Goal: Task Accomplishment & Management: Manage account settings

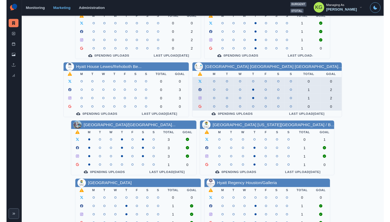
scroll to position [184, 0]
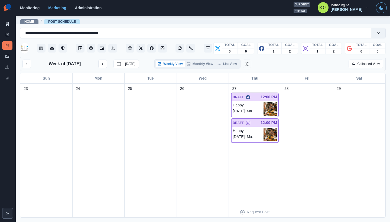
click at [237, 69] on div "Week of [DATE] [DATE] Weekly View Monthly View List View Collapsed View" at bounding box center [202, 63] width 361 height 9
click at [234, 69] on div "Weekly View Monthly View List View" at bounding box center [197, 63] width 86 height 9
click at [231, 67] on button "List View" at bounding box center [227, 64] width 24 height 7
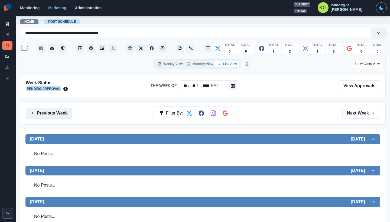
click at [61, 116] on button "Previous Week" at bounding box center [49, 113] width 47 height 11
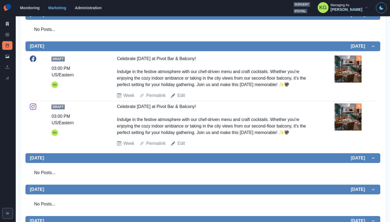
scroll to position [11, 0]
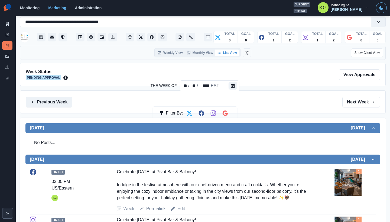
click at [51, 100] on button "Previous Week" at bounding box center [49, 102] width 47 height 11
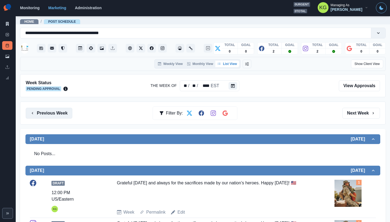
click at [56, 113] on button "Previous Week" at bounding box center [49, 113] width 47 height 11
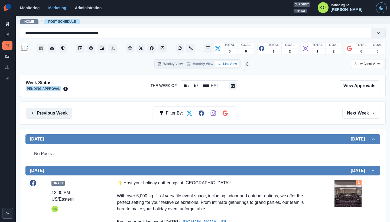
click at [56, 113] on button "Previous Week" at bounding box center [49, 113] width 47 height 11
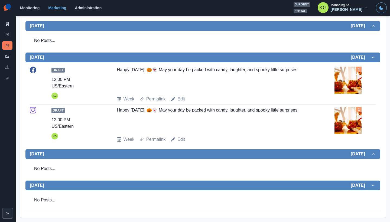
scroll to position [20, 0]
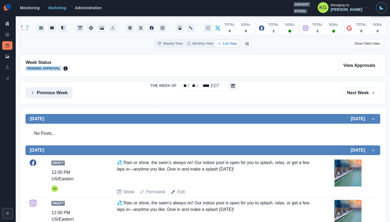
click at [62, 96] on button "Previous Week" at bounding box center [49, 93] width 47 height 11
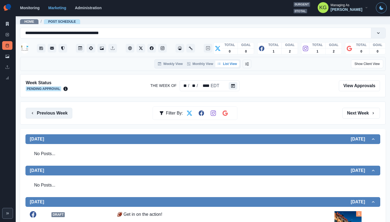
click at [58, 112] on button "Previous Week" at bounding box center [49, 113] width 47 height 11
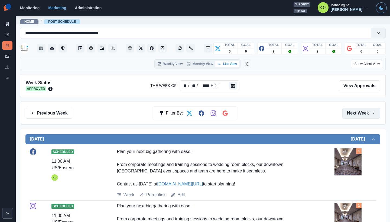
click at [354, 109] on button "Next Week" at bounding box center [361, 113] width 38 height 11
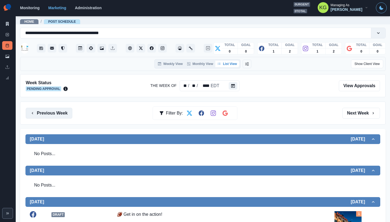
click at [54, 116] on button "Previous Week" at bounding box center [49, 113] width 47 height 11
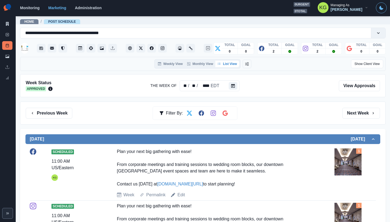
click at [343, 156] on img at bounding box center [348, 161] width 27 height 27
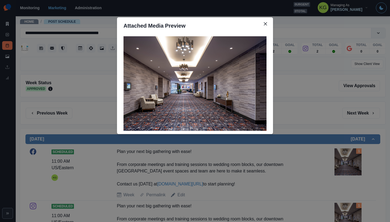
click at [333, 111] on div "Attached Media Preview" at bounding box center [195, 111] width 390 height 222
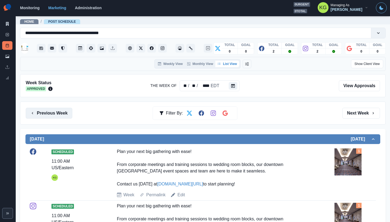
click at [71, 116] on button "Previous Week" at bounding box center [49, 113] width 47 height 11
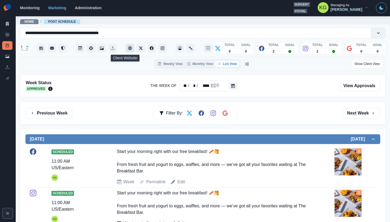
click at [126, 49] on button "Client Website" at bounding box center [130, 48] width 9 height 9
click at [57, 121] on div "Previous Week Filter By: Next Week" at bounding box center [203, 113] width 366 height 23
click at [56, 115] on button "Previous Week" at bounding box center [49, 113] width 47 height 11
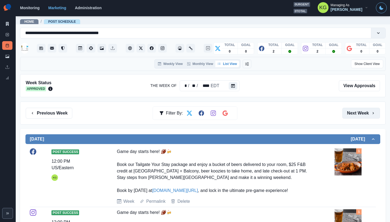
click at [359, 113] on button "Next Week" at bounding box center [361, 113] width 38 height 11
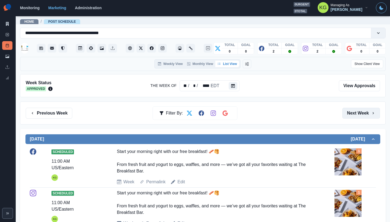
click at [359, 113] on button "Next Week" at bounding box center [361, 113] width 38 height 11
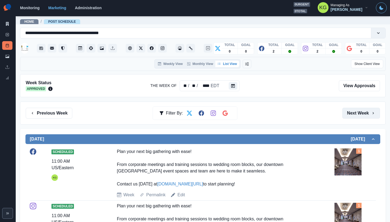
click at [359, 113] on button "Next Week" at bounding box center [361, 113] width 38 height 11
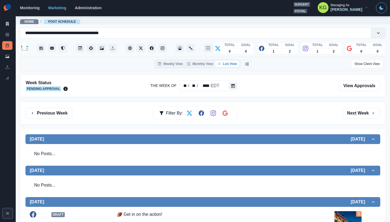
scroll to position [42, 0]
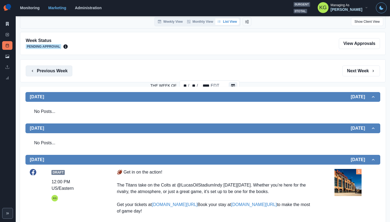
click at [49, 76] on button "Previous Week" at bounding box center [49, 71] width 47 height 11
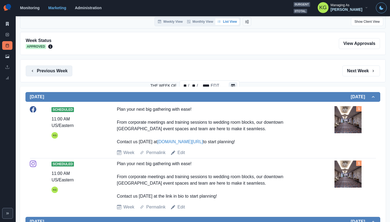
click at [49, 76] on button "Previous Week" at bounding box center [49, 71] width 47 height 11
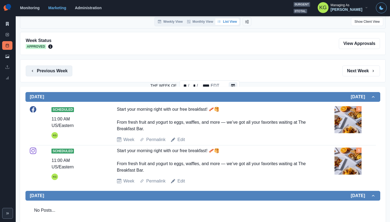
click at [49, 76] on button "Previous Week" at bounding box center [49, 71] width 47 height 11
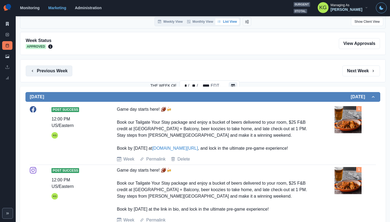
click at [49, 76] on button "Previous Week" at bounding box center [49, 71] width 47 height 11
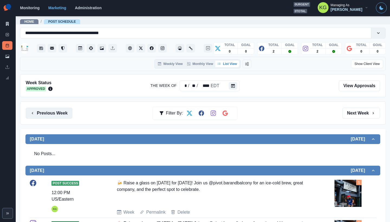
click at [57, 112] on button "Previous Week" at bounding box center [49, 113] width 47 height 11
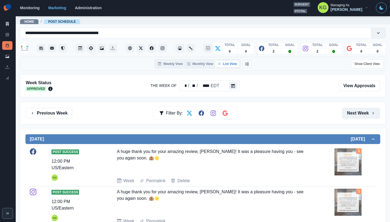
click at [356, 115] on button "Next Week" at bounding box center [361, 113] width 38 height 11
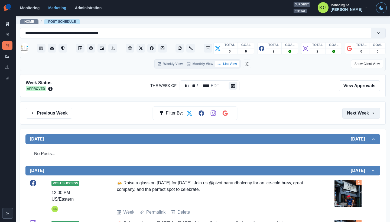
click at [356, 115] on button "Next Week" at bounding box center [361, 113] width 38 height 11
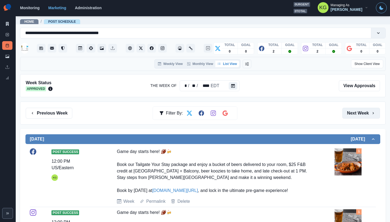
click at [356, 115] on button "Next Week" at bounding box center [361, 113] width 38 height 11
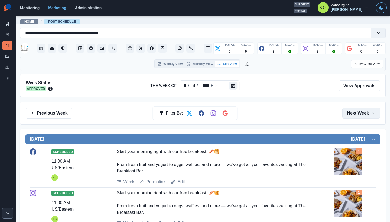
click at [356, 115] on button "Next Week" at bounding box center [361, 113] width 38 height 11
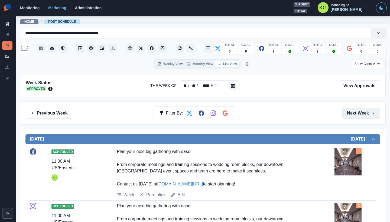
click at [356, 115] on button "Next Week" at bounding box center [361, 113] width 38 height 11
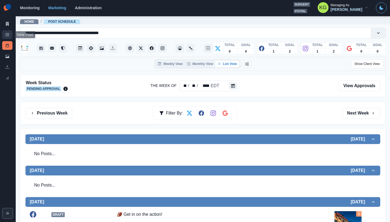
click at [7, 35] on icon at bounding box center [7, 35] width 4 height 4
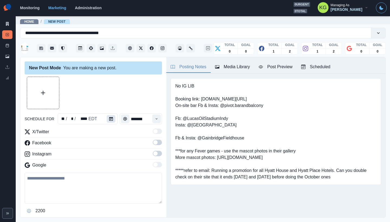
click at [109, 119] on icon "Calendar" at bounding box center [111, 119] width 4 height 4
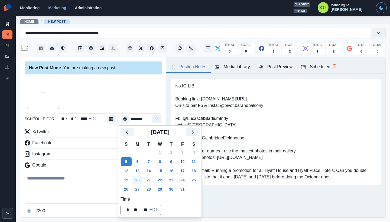
click at [138, 182] on button "20" at bounding box center [137, 180] width 11 height 9
click at [145, 105] on div at bounding box center [93, 93] width 137 height 33
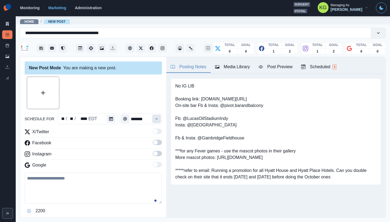
click at [155, 119] on button "Time" at bounding box center [156, 119] width 9 height 9
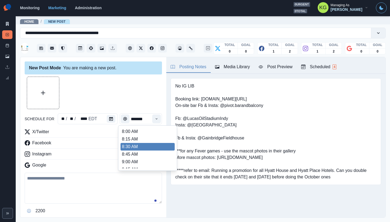
scroll to position [109, 0]
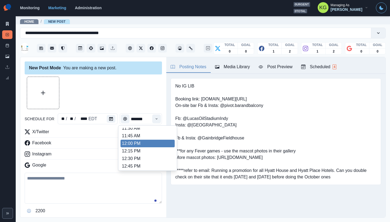
click at [147, 143] on li "12:00 PM" at bounding box center [148, 144] width 54 height 8
type input "********"
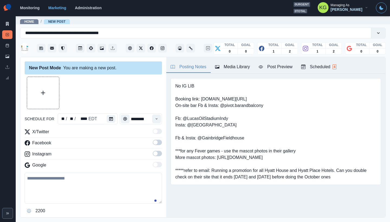
drag, startPoint x: 150, startPoint y: 153, endPoint x: 151, endPoint y: 148, distance: 5.2
click at [153, 153] on span at bounding box center [155, 153] width 4 height 4
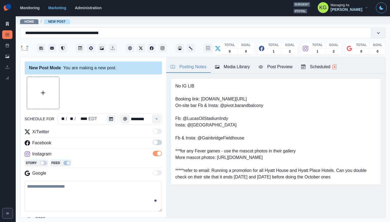
click at [153, 144] on span at bounding box center [155, 142] width 4 height 4
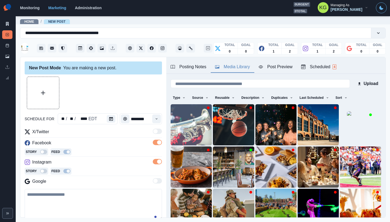
click at [226, 68] on div "Media Library" at bounding box center [232, 67] width 35 height 7
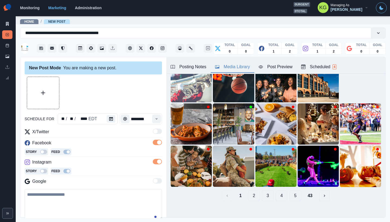
click at [307, 190] on button "43" at bounding box center [310, 195] width 14 height 11
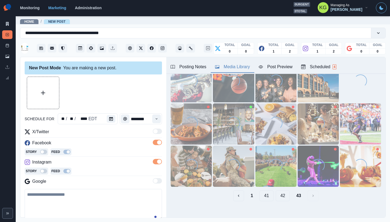
scroll to position [0, 0]
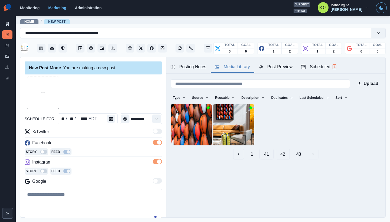
click at [279, 154] on button "42" at bounding box center [283, 154] width 14 height 11
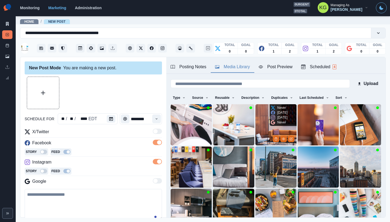
scroll to position [43, 0]
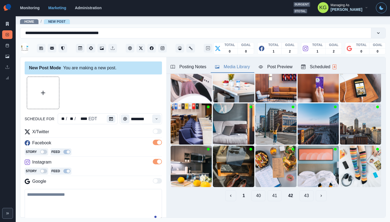
click at [275, 191] on button "41" at bounding box center [275, 195] width 14 height 11
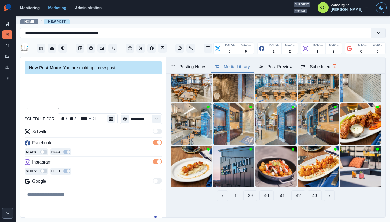
click at [264, 192] on button "40" at bounding box center [267, 195] width 14 height 11
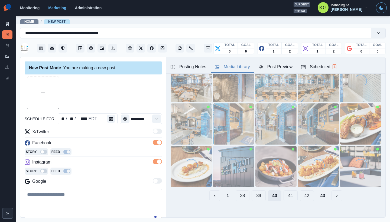
scroll to position [43, 0]
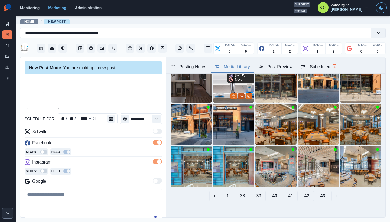
click at [240, 95] on icon "View Media" at bounding box center [241, 96] width 3 height 3
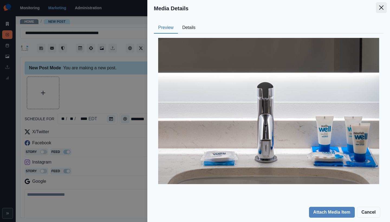
click at [380, 8] on icon "Close" at bounding box center [381, 7] width 4 height 4
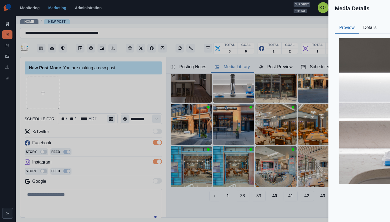
scroll to position [17, 0]
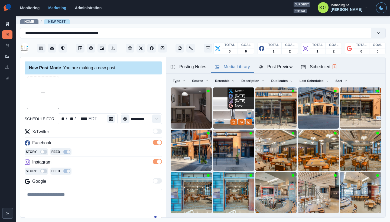
click at [221, 101] on img at bounding box center [233, 108] width 41 height 41
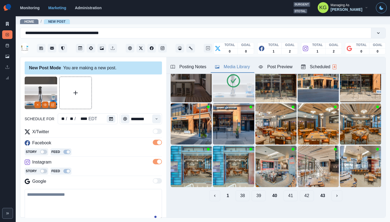
scroll to position [51, 0]
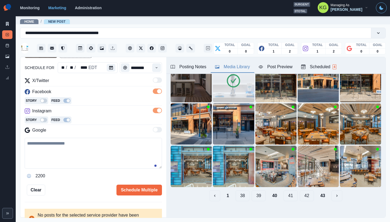
click at [129, 161] on textarea at bounding box center [93, 153] width 137 height 31
paste textarea "**********"
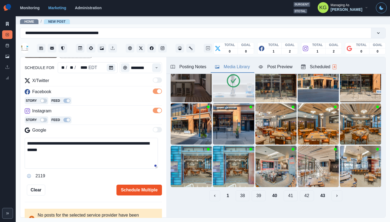
type textarea "**********"
click at [149, 192] on button "Schedule Multiple" at bounding box center [140, 190] width 46 height 11
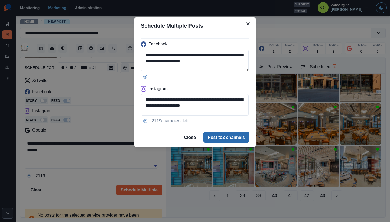
click at [235, 132] on button "Post to 2 channels" at bounding box center [226, 137] width 46 height 11
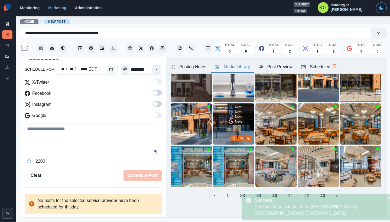
scroll to position [49, 0]
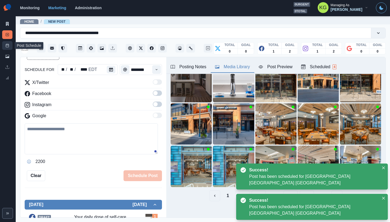
click at [5, 46] on link "Post Schedule" at bounding box center [7, 45] width 10 height 9
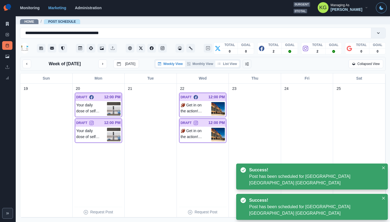
click at [229, 64] on button "List View" at bounding box center [227, 64] width 24 height 7
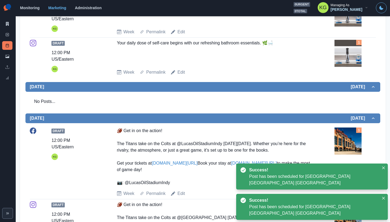
scroll to position [44, 0]
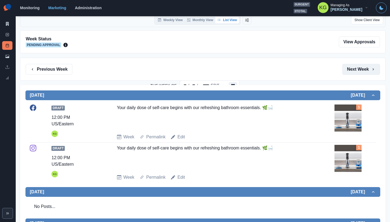
click at [356, 69] on button "Next Week" at bounding box center [361, 69] width 38 height 11
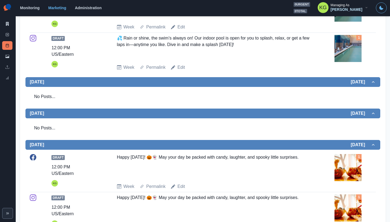
scroll to position [10, 0]
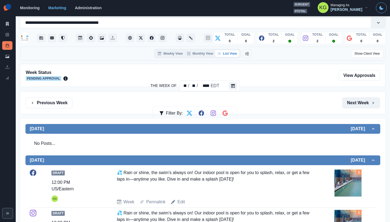
click at [348, 103] on button "Next Week" at bounding box center [361, 103] width 38 height 11
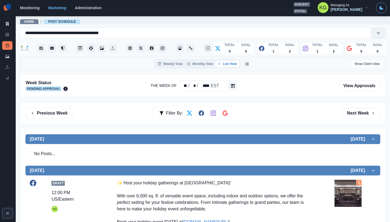
click at [347, 107] on div "Previous Week Filter By: Next Week" at bounding box center [203, 113] width 366 height 23
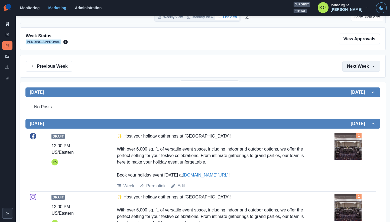
click at [365, 66] on button "Next Week" at bounding box center [361, 66] width 38 height 11
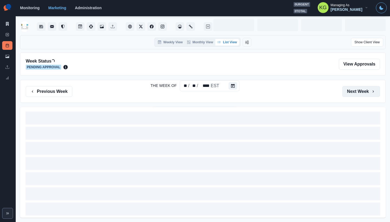
scroll to position [22, 0]
click at [305, 83] on div "Previous Week Filter By: Next Week" at bounding box center [203, 91] width 366 height 23
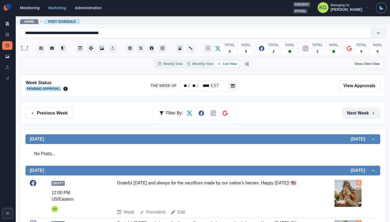
click at [355, 117] on button "Next Week" at bounding box center [361, 113] width 38 height 11
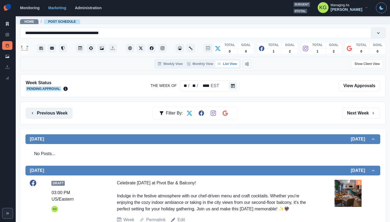
click at [65, 113] on button "Previous Week" at bounding box center [49, 113] width 47 height 11
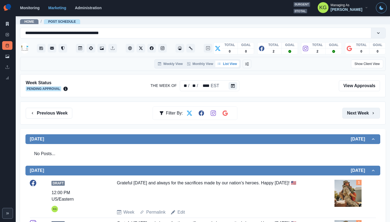
click at [353, 116] on button "Next Week" at bounding box center [361, 113] width 38 height 11
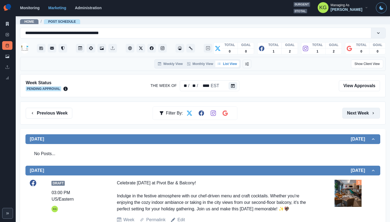
click at [353, 116] on button "Next Week" at bounding box center [361, 113] width 38 height 11
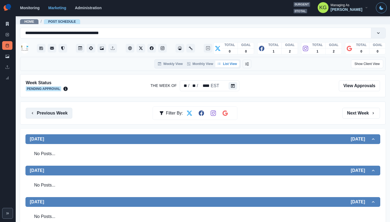
click at [61, 115] on button "Previous Week" at bounding box center [49, 113] width 47 height 11
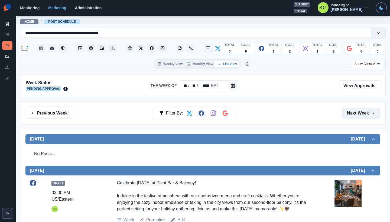
click at [363, 116] on button "Next Week" at bounding box center [361, 113] width 38 height 11
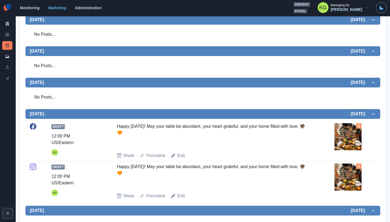
scroll to position [118, 0]
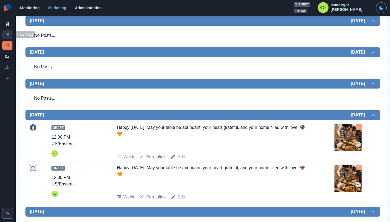
click at [5, 35] on link "New Post" at bounding box center [7, 34] width 10 height 9
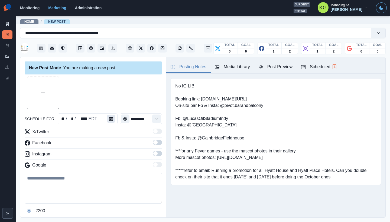
click at [109, 122] on button "Calendar" at bounding box center [111, 119] width 9 height 8
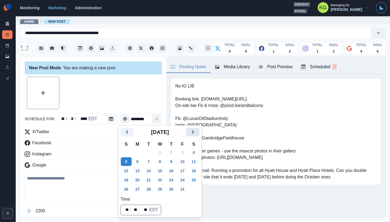
click at [194, 135] on button "Next" at bounding box center [192, 132] width 13 height 9
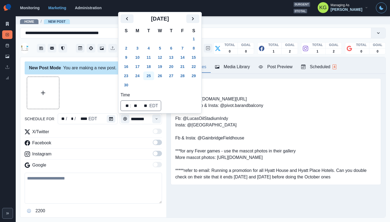
click at [151, 76] on button "25" at bounding box center [148, 76] width 11 height 9
click at [104, 87] on div at bounding box center [93, 93] width 137 height 33
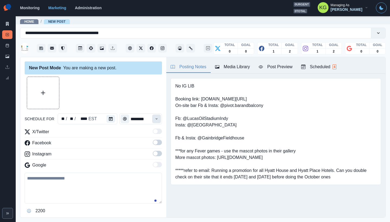
click at [155, 120] on icon "Time" at bounding box center [157, 119] width 4 height 4
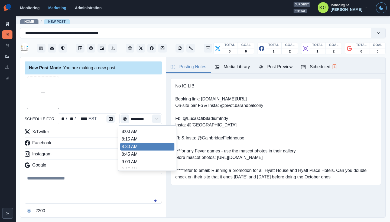
scroll to position [111, 0]
click at [147, 143] on li "12:00 PM" at bounding box center [147, 142] width 54 height 8
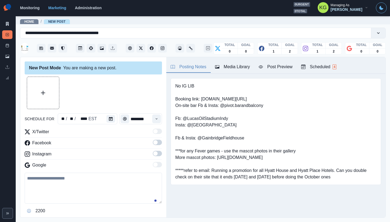
type input "********"
click at [154, 153] on span at bounding box center [155, 153] width 4 height 4
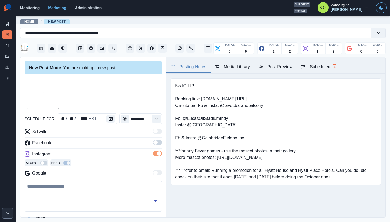
click at [153, 146] on label at bounding box center [157, 144] width 9 height 9
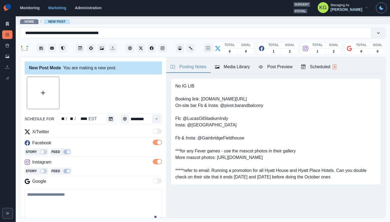
click at [243, 68] on div "Media Library" at bounding box center [232, 67] width 35 height 7
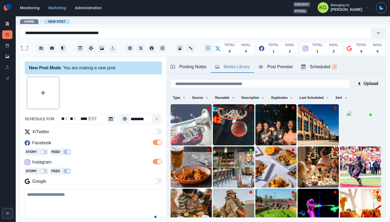
scroll to position [43, 0]
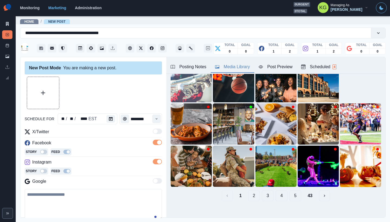
click at [306, 190] on button "43" at bounding box center [310, 195] width 14 height 11
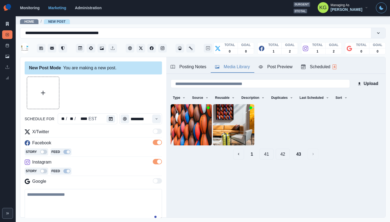
scroll to position [0, 0]
click at [278, 158] on button "42" at bounding box center [283, 154] width 14 height 11
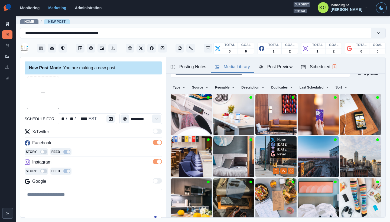
scroll to position [43, 0]
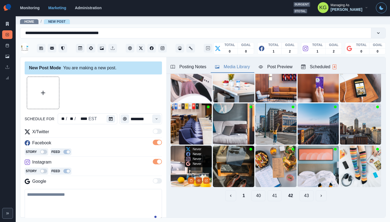
click at [196, 177] on button "View Media" at bounding box center [199, 180] width 7 height 7
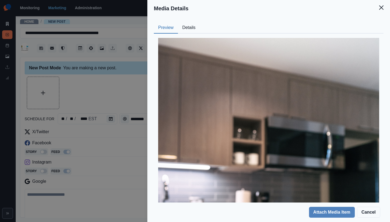
scroll to position [138, 0]
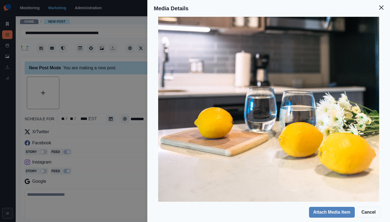
click at [379, 8] on button "Close" at bounding box center [381, 7] width 11 height 11
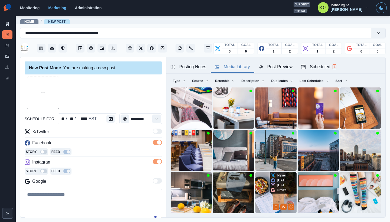
scroll to position [43, 0]
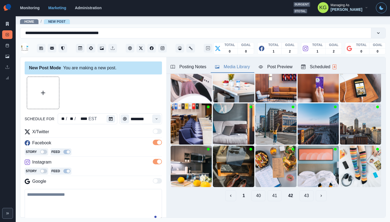
click at [268, 190] on button "41" at bounding box center [275, 195] width 14 height 11
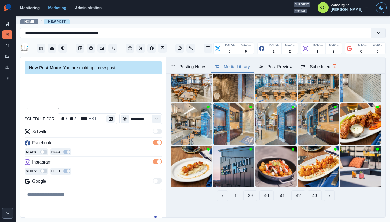
click at [264, 195] on button "40" at bounding box center [267, 195] width 14 height 11
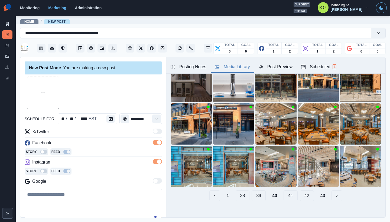
scroll to position [0, 0]
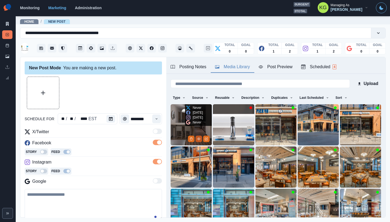
click at [197, 138] on icon "View Media" at bounding box center [198, 138] width 3 height 3
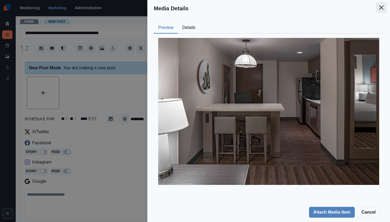
click at [381, 11] on button "Close" at bounding box center [381, 7] width 11 height 11
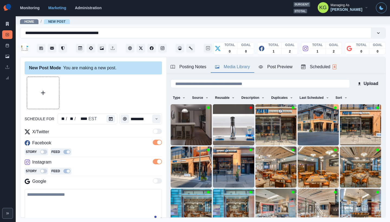
scroll to position [17, 0]
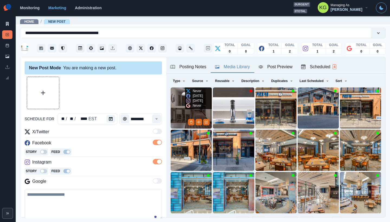
click at [181, 111] on img at bounding box center [191, 108] width 41 height 41
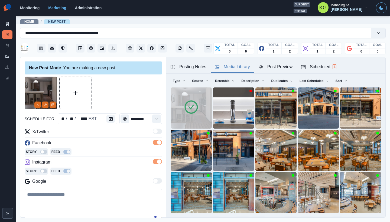
scroll to position [43, 0]
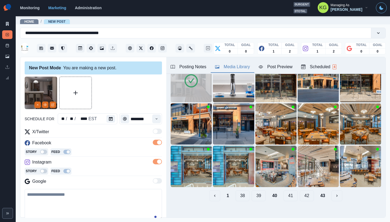
click at [252, 192] on button "39" at bounding box center [259, 195] width 14 height 11
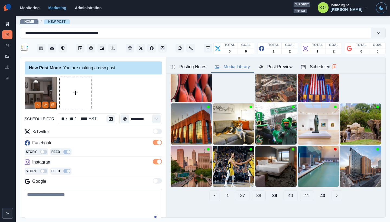
click at [252, 191] on button "38" at bounding box center [259, 195] width 14 height 11
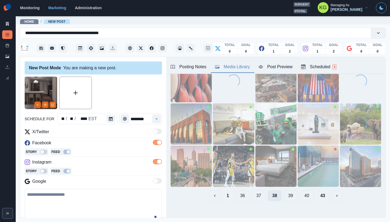
scroll to position [43, 0]
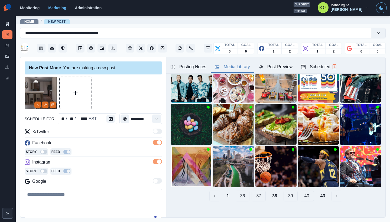
click at [254, 191] on button "37" at bounding box center [259, 196] width 14 height 11
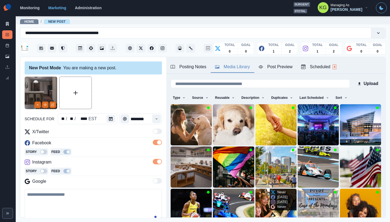
scroll to position [43, 0]
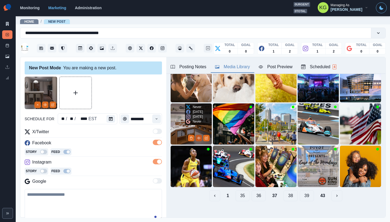
click at [198, 137] on icon "View Media" at bounding box center [199, 138] width 3 height 2
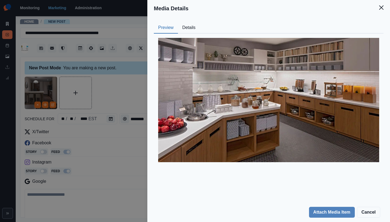
click at [191, 30] on button "Details" at bounding box center [189, 27] width 22 height 11
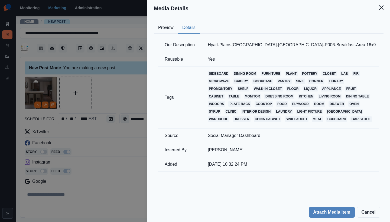
click at [166, 28] on button "Preview" at bounding box center [166, 27] width 24 height 11
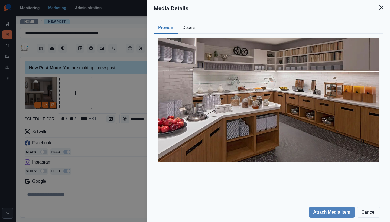
click at [380, 12] on button "Close" at bounding box center [381, 7] width 11 height 11
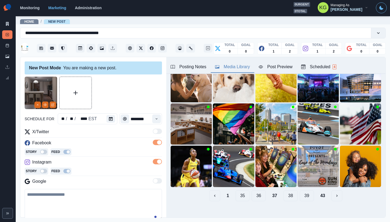
click at [252, 190] on button "36" at bounding box center [259, 195] width 14 height 11
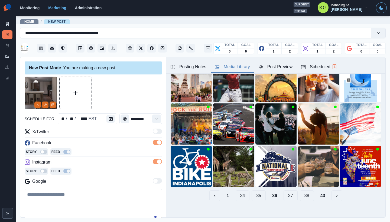
click at [254, 192] on button "35" at bounding box center [259, 195] width 14 height 11
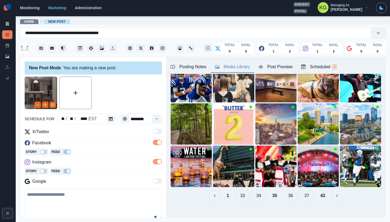
click at [253, 191] on button "34" at bounding box center [259, 195] width 14 height 11
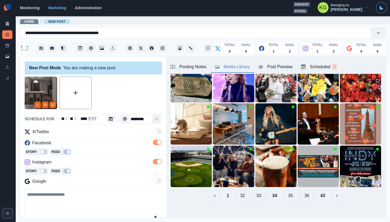
click at [254, 194] on button "33" at bounding box center [259, 195] width 14 height 11
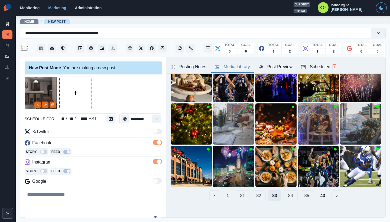
scroll to position [43, 0]
click at [252, 195] on button "32" at bounding box center [259, 196] width 14 height 11
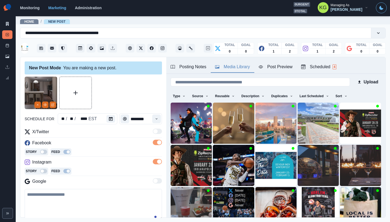
scroll to position [43, 0]
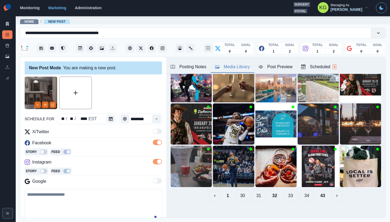
click at [253, 194] on button "31" at bounding box center [259, 195] width 14 height 11
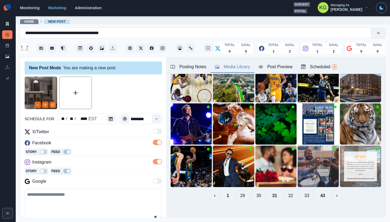
click at [252, 195] on button "30" at bounding box center [259, 195] width 14 height 11
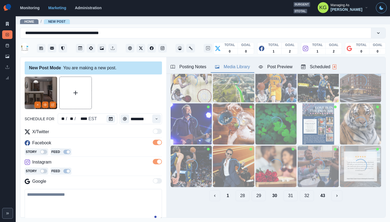
scroll to position [43, 0]
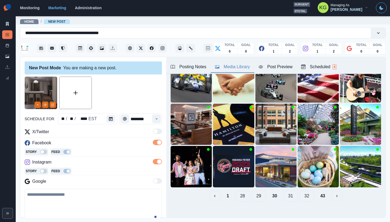
click at [259, 192] on button "29" at bounding box center [259, 196] width 14 height 11
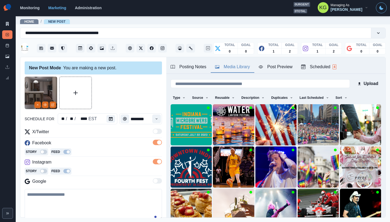
scroll to position [43, 0]
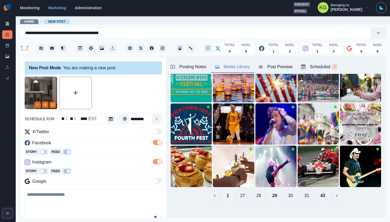
click at [252, 190] on button "28" at bounding box center [259, 195] width 14 height 11
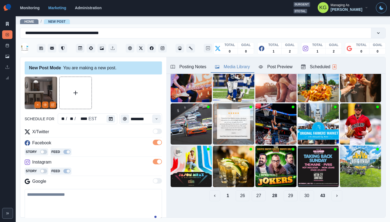
click at [254, 195] on button "27" at bounding box center [259, 195] width 14 height 11
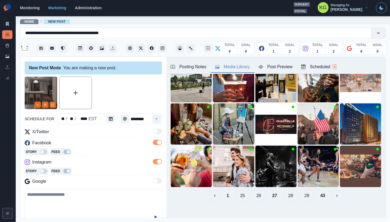
click at [253, 192] on button "26" at bounding box center [259, 195] width 14 height 11
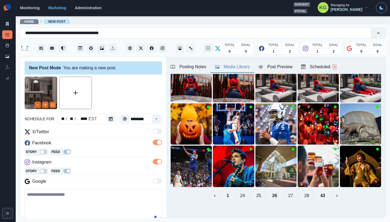
scroll to position [34, 0]
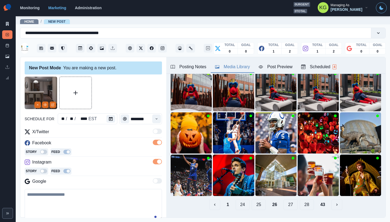
click at [255, 202] on button "25" at bounding box center [259, 204] width 14 height 11
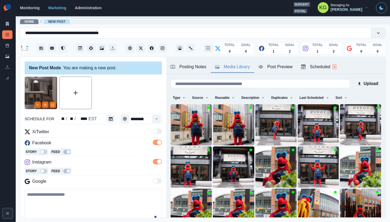
scroll to position [43, 0]
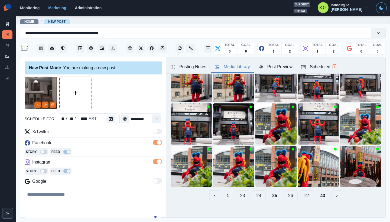
click at [252, 194] on button "24" at bounding box center [259, 195] width 14 height 11
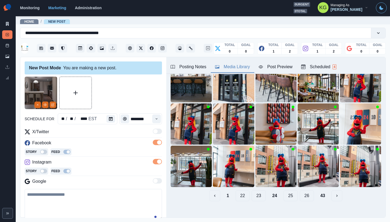
click at [256, 193] on button "23" at bounding box center [259, 195] width 14 height 11
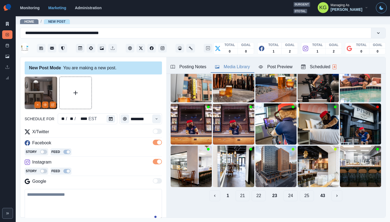
click at [253, 194] on button "22" at bounding box center [259, 195] width 14 height 11
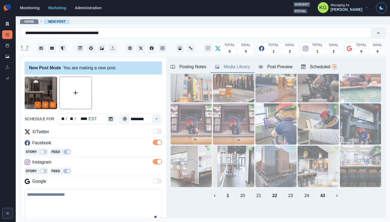
scroll to position [43, 0]
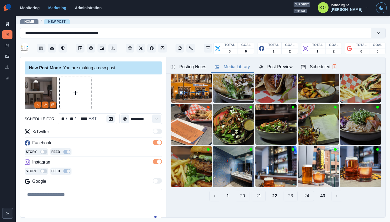
click at [253, 191] on button "21" at bounding box center [259, 196] width 14 height 11
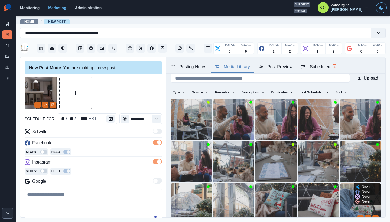
scroll to position [43, 0]
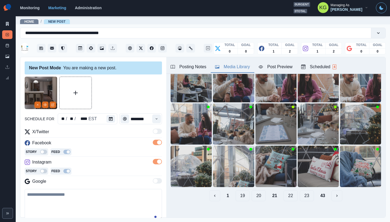
click at [259, 191] on button "20" at bounding box center [259, 195] width 14 height 11
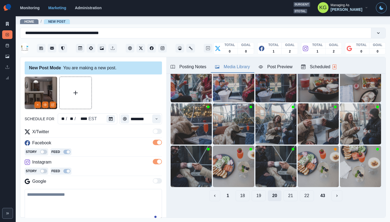
scroll to position [43, 0]
click at [257, 192] on button "19" at bounding box center [259, 196] width 14 height 11
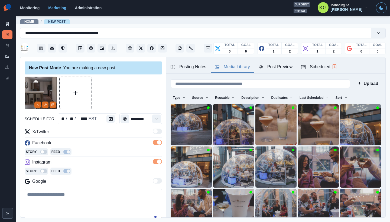
scroll to position [43, 0]
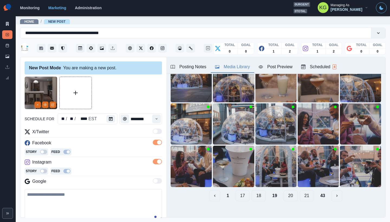
click at [254, 193] on button "18" at bounding box center [259, 195] width 14 height 11
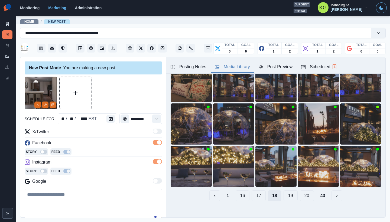
scroll to position [43, 0]
click at [254, 193] on button "17" at bounding box center [259, 196] width 14 height 11
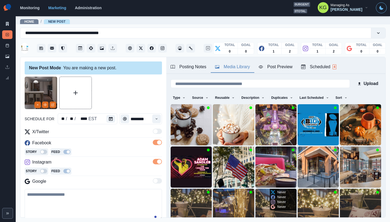
scroll to position [43, 0]
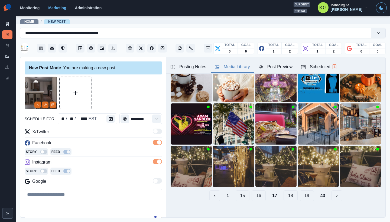
click at [254, 191] on button "16" at bounding box center [259, 195] width 14 height 11
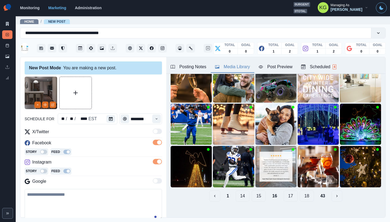
scroll to position [32, 0]
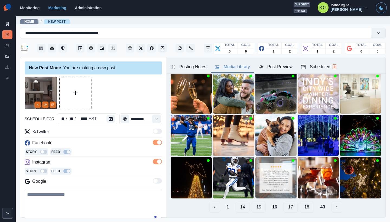
click at [257, 205] on button "15" at bounding box center [259, 207] width 14 height 11
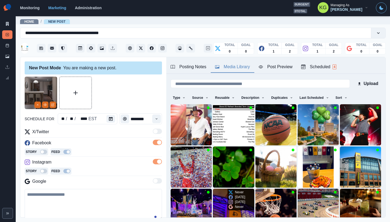
scroll to position [43, 0]
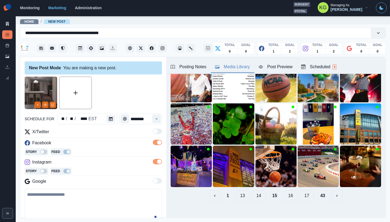
click at [253, 190] on button "14" at bounding box center [259, 195] width 14 height 11
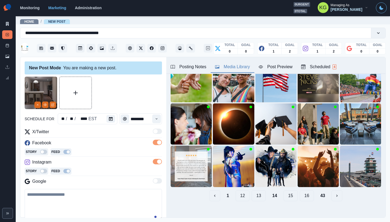
click at [252, 194] on button "13" at bounding box center [259, 195] width 14 height 11
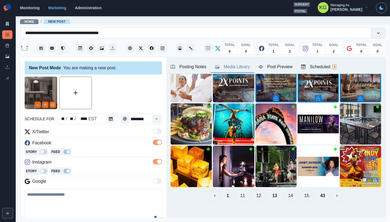
click at [255, 196] on button "12" at bounding box center [259, 195] width 14 height 11
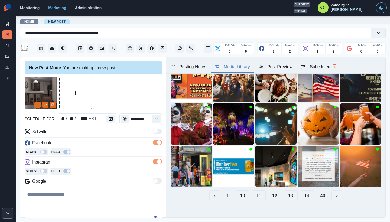
click at [257, 193] on button "11" at bounding box center [259, 195] width 14 height 11
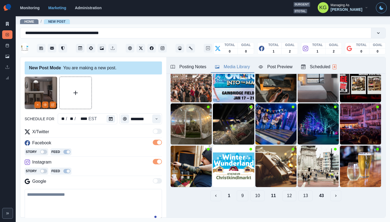
click at [255, 191] on button "10" at bounding box center [258, 195] width 14 height 11
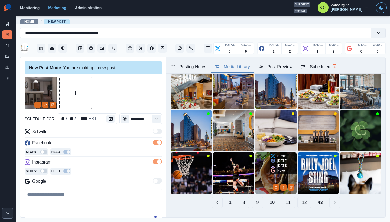
scroll to position [20, 0]
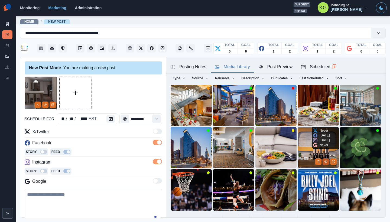
click at [323, 161] on button "View Media" at bounding box center [326, 161] width 7 height 7
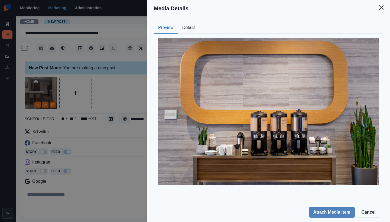
click at [381, 13] on header "Media Details" at bounding box center [268, 8] width 243 height 17
click at [381, 12] on button "Close" at bounding box center [381, 7] width 11 height 11
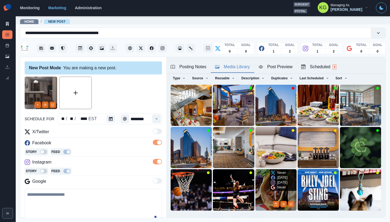
scroll to position [43, 0]
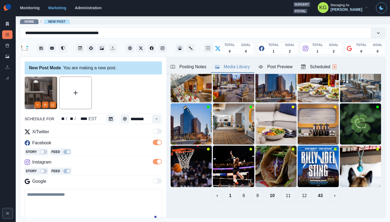
click at [254, 192] on button "9" at bounding box center [258, 195] width 12 height 11
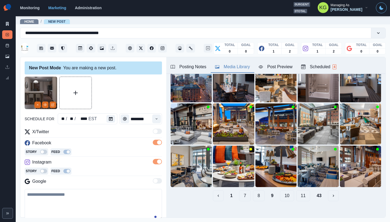
scroll to position [5, 0]
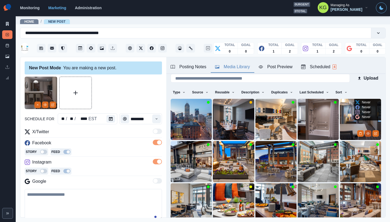
click at [367, 132] on icon "View Media" at bounding box center [368, 133] width 3 height 3
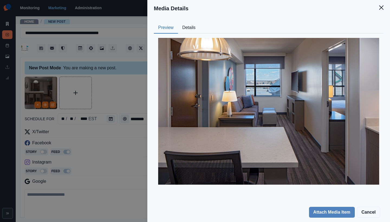
click at [190, 31] on button "Details" at bounding box center [189, 27] width 22 height 11
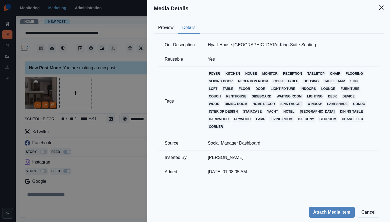
click at [172, 30] on button "Preview" at bounding box center [166, 27] width 24 height 11
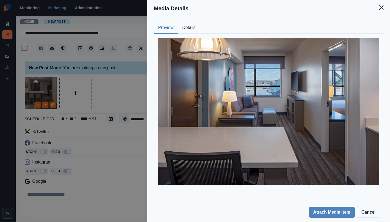
click at [382, 14] on header "Media Details" at bounding box center [268, 8] width 243 height 17
click at [381, 12] on button "Close" at bounding box center [381, 7] width 11 height 11
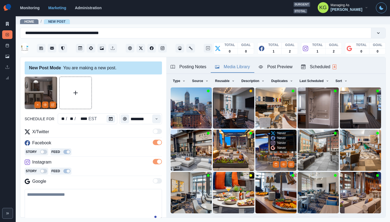
scroll to position [43, 0]
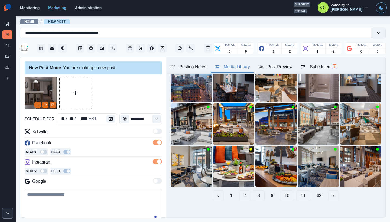
click at [261, 194] on div "1 7 8 9 10 11 43" at bounding box center [276, 195] width 211 height 11
click at [253, 192] on button "8" at bounding box center [259, 195] width 12 height 11
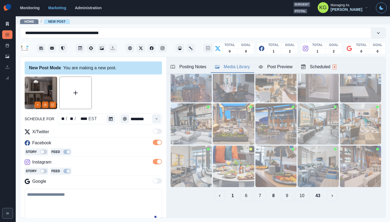
scroll to position [0, 0]
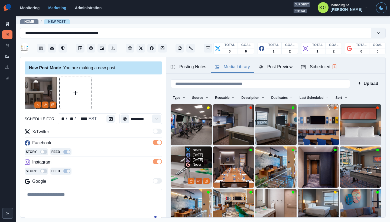
click at [198, 180] on icon "View Media" at bounding box center [199, 181] width 3 height 2
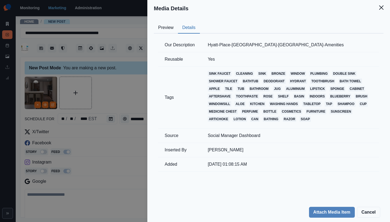
click at [194, 31] on button "Details" at bounding box center [189, 27] width 22 height 11
click at [166, 30] on button "Preview" at bounding box center [166, 27] width 24 height 11
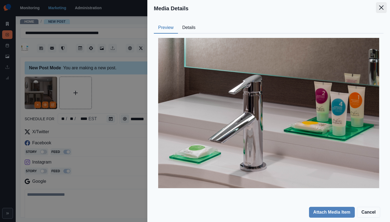
click at [383, 8] on icon "Close" at bounding box center [381, 7] width 4 height 4
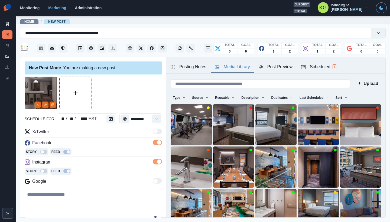
scroll to position [17, 0]
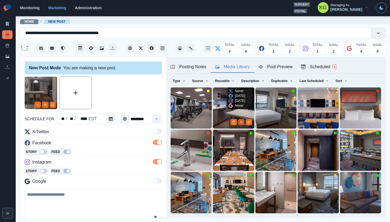
click at [238, 121] on button "View Media" at bounding box center [241, 122] width 7 height 7
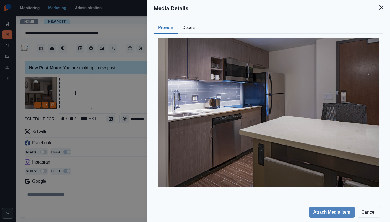
click at [194, 30] on button "Details" at bounding box center [189, 27] width 22 height 11
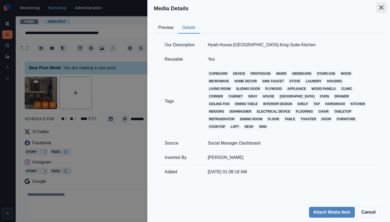
click at [382, 8] on icon "Close" at bounding box center [381, 7] width 4 height 4
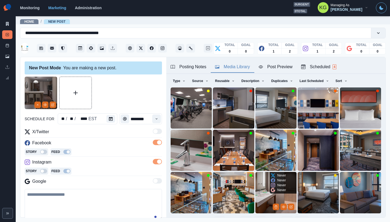
scroll to position [27, 0]
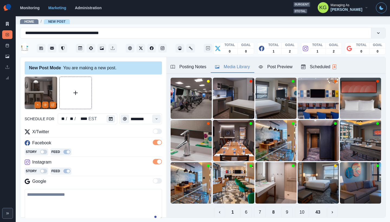
click at [257, 209] on button "7" at bounding box center [260, 212] width 12 height 11
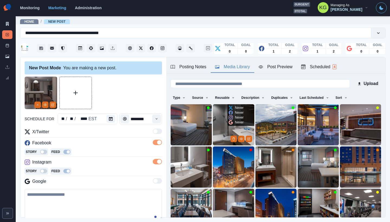
scroll to position [43, 0]
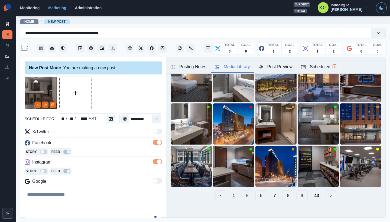
click at [257, 193] on button "6" at bounding box center [261, 195] width 12 height 11
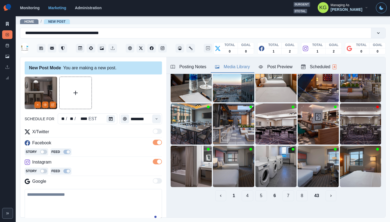
click at [255, 192] on button "5" at bounding box center [261, 195] width 12 height 11
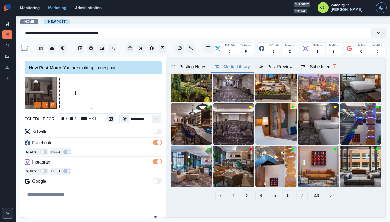
click at [255, 191] on button "4" at bounding box center [261, 195] width 12 height 11
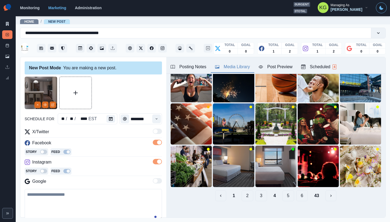
click at [255, 193] on button "3" at bounding box center [261, 195] width 12 height 11
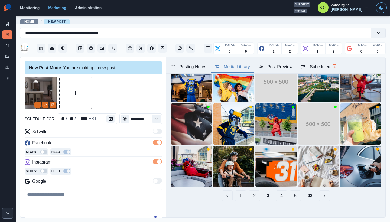
click at [276, 190] on button "4" at bounding box center [282, 195] width 12 height 11
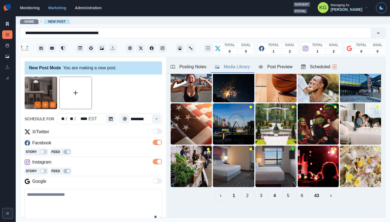
click at [284, 191] on button "5" at bounding box center [289, 195] width 12 height 11
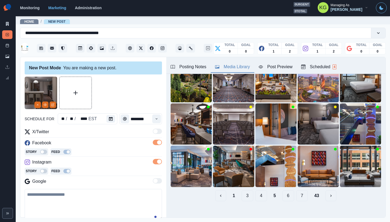
click at [289, 192] on button "6" at bounding box center [289, 195] width 12 height 11
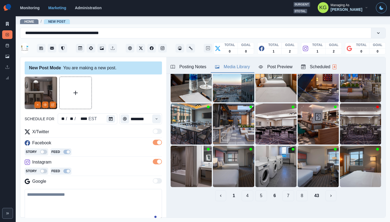
click at [289, 193] on button "7" at bounding box center [289, 195] width 12 height 11
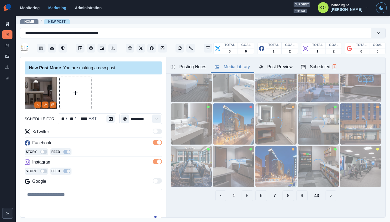
scroll to position [36, 0]
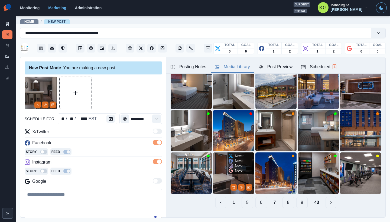
click at [228, 170] on div "Never Never Never Never" at bounding box center [236, 164] width 17 height 22
click at [240, 186] on icon "View Media" at bounding box center [241, 187] width 3 height 2
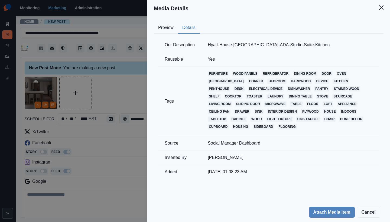
click at [188, 30] on button "Details" at bounding box center [189, 27] width 22 height 11
click at [174, 30] on button "Preview" at bounding box center [166, 27] width 24 height 11
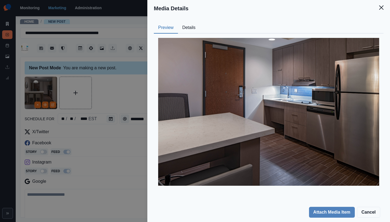
click at [173, 29] on button "Preview" at bounding box center [166, 27] width 24 height 11
click at [384, 9] on button "Close" at bounding box center [381, 7] width 11 height 11
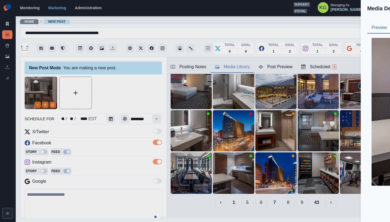
scroll to position [17, 0]
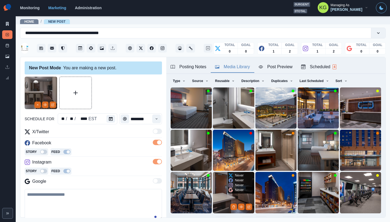
click at [216, 182] on img at bounding box center [233, 192] width 41 height 41
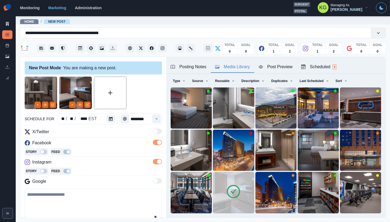
click at [38, 108] on img at bounding box center [41, 93] width 33 height 33
click at [37, 105] on icon "Remove" at bounding box center [37, 104] width 3 height 3
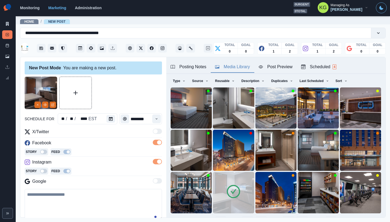
scroll to position [35, 0]
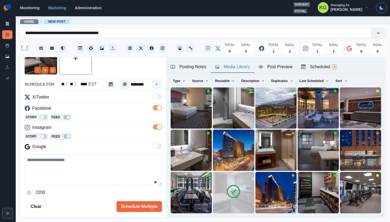
click at [95, 156] on textarea at bounding box center [93, 169] width 137 height 31
paste textarea "**********"
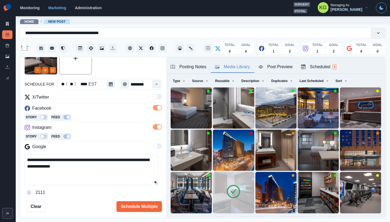
scroll to position [0, 0]
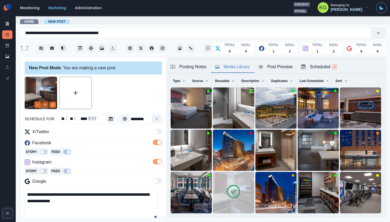
type textarea "**********"
click at [44, 102] on button "View Media" at bounding box center [45, 105] width 7 height 7
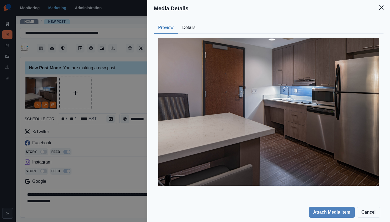
click at [198, 18] on div "Preview Details Our Description Hyatt-House-Indianapolis-ADA-Studio-Suite-Kitch…" at bounding box center [268, 110] width 243 height 186
click at [195, 29] on button "Details" at bounding box center [189, 27] width 22 height 11
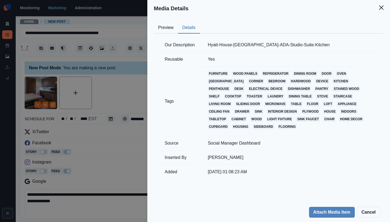
click at [375, 12] on header "Media Details" at bounding box center [268, 8] width 243 height 17
click at [377, 8] on button "Close" at bounding box center [381, 7] width 11 height 11
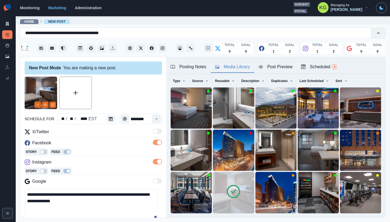
scroll to position [66, 0]
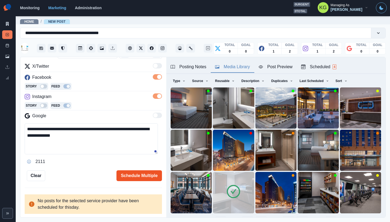
click at [142, 181] on button "Schedule Multiple" at bounding box center [140, 175] width 46 height 11
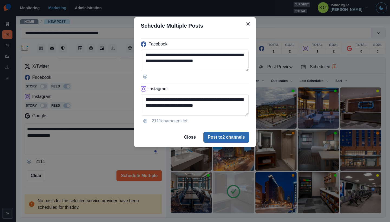
click at [236, 139] on button "Post to 2 channels" at bounding box center [226, 137] width 46 height 11
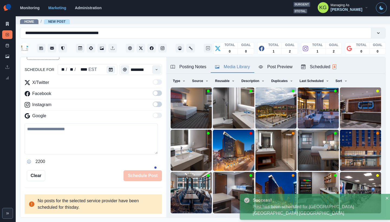
scroll to position [30, 0]
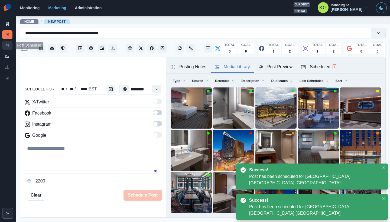
click at [6, 48] on link "Post Schedule" at bounding box center [7, 45] width 10 height 9
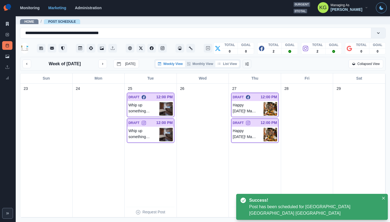
click at [227, 66] on button "List View" at bounding box center [227, 64] width 24 height 7
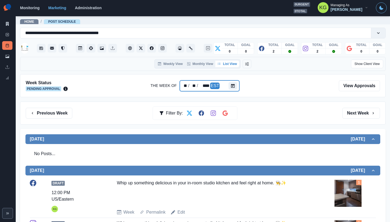
click at [238, 83] on div at bounding box center [234, 85] width 11 height 11
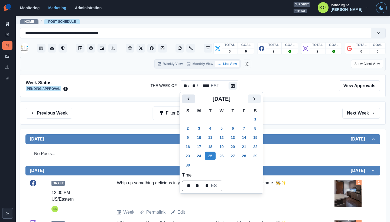
click at [184, 99] on button "Previous" at bounding box center [188, 99] width 13 height 9
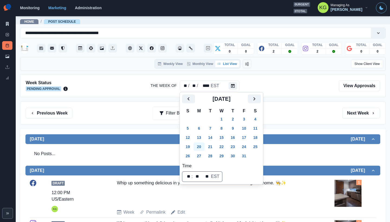
click at [202, 145] on button "20" at bounding box center [199, 147] width 11 height 9
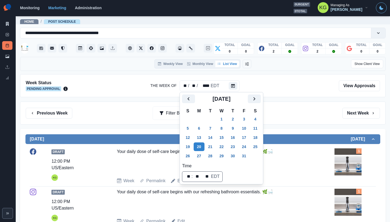
click at [291, 78] on div "Week Status Pending Approval The Week Of ** / ** / **** EDT View Approvals" at bounding box center [203, 85] width 366 height 23
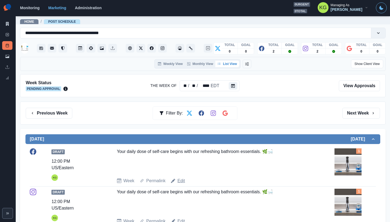
click at [181, 181] on link "Edit" at bounding box center [181, 181] width 8 height 7
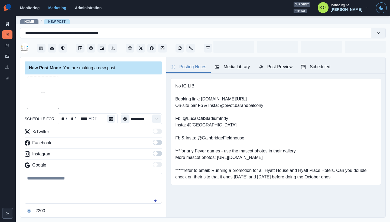
click at [239, 69] on div "Media Library" at bounding box center [232, 67] width 35 height 7
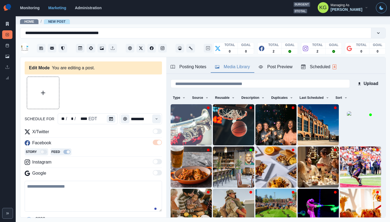
type input "********"
type textarea "**********"
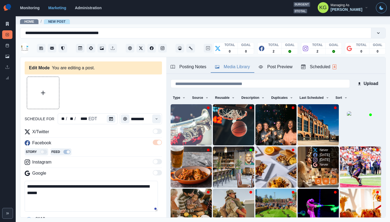
scroll to position [43, 0]
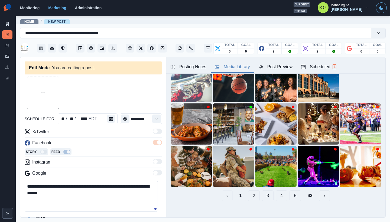
click at [264, 190] on button "3" at bounding box center [268, 195] width 12 height 11
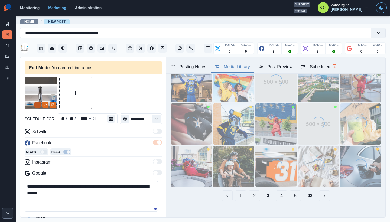
click at [39, 105] on icon "Remove" at bounding box center [37, 104] width 3 height 3
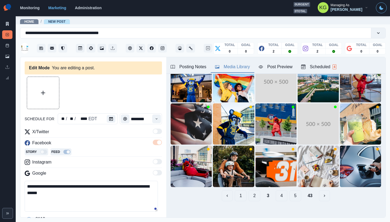
click at [278, 192] on button "4" at bounding box center [282, 195] width 12 height 11
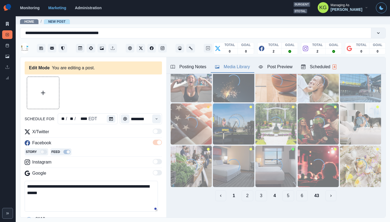
click at [289, 191] on button "5" at bounding box center [289, 195] width 12 height 11
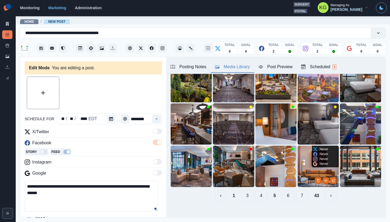
scroll to position [42, 0]
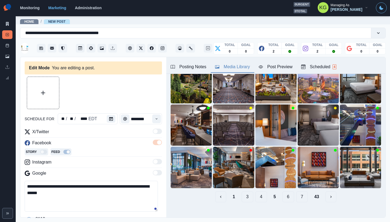
click at [283, 193] on button "6" at bounding box center [289, 197] width 12 height 11
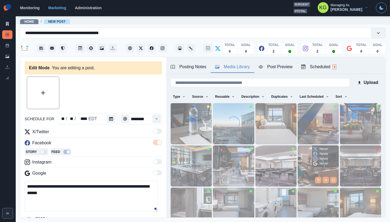
scroll to position [43, 0]
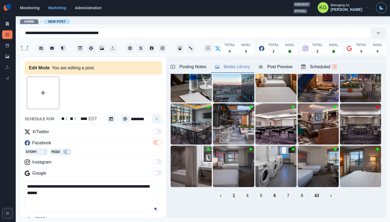
click at [284, 193] on button "7" at bounding box center [289, 195] width 12 height 11
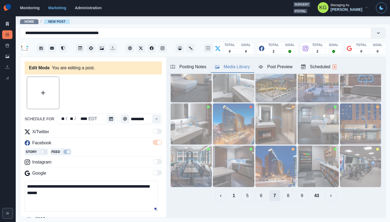
scroll to position [3, 0]
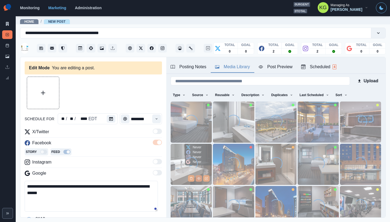
click at [199, 178] on circle "View Media" at bounding box center [199, 178] width 1 height 1
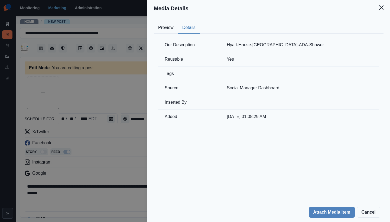
click at [191, 28] on button "Details" at bounding box center [189, 27] width 22 height 11
click at [167, 28] on button "Preview" at bounding box center [166, 27] width 24 height 11
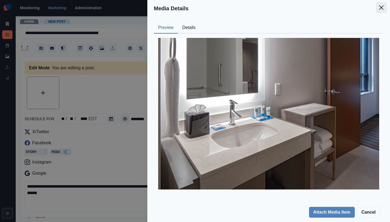
click at [381, 8] on icon "Close" at bounding box center [381, 7] width 4 height 4
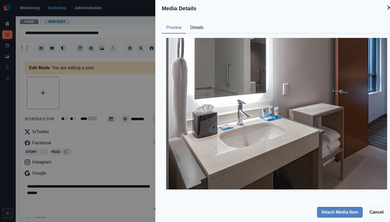
scroll to position [17, 0]
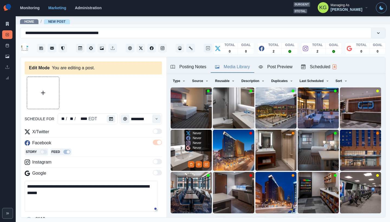
click at [177, 156] on img at bounding box center [191, 150] width 41 height 41
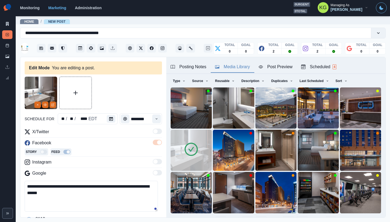
scroll to position [44, 0]
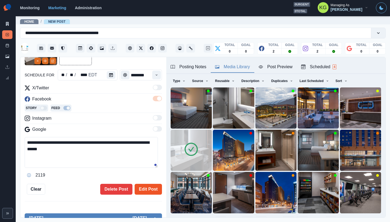
click at [148, 185] on button "Edit Post" at bounding box center [148, 189] width 27 height 11
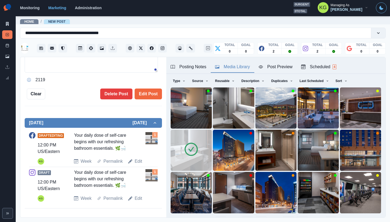
scroll to position [131, 0]
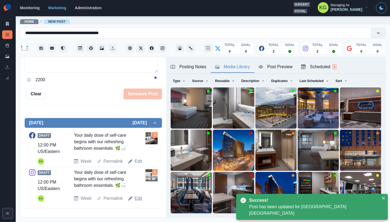
click at [140, 198] on link "Edit" at bounding box center [139, 198] width 8 height 7
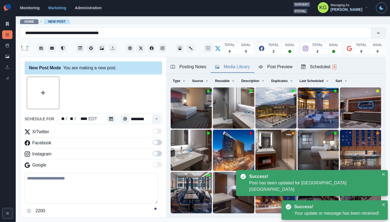
type textarea "**********"
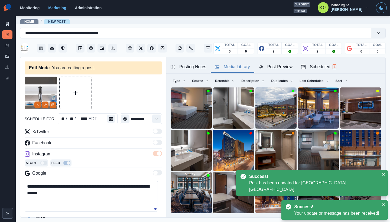
click at [36, 108] on img at bounding box center [41, 93] width 33 height 33
click at [39, 108] on button "Remove" at bounding box center [37, 105] width 7 height 7
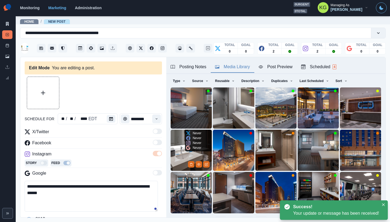
click at [179, 134] on img at bounding box center [191, 150] width 41 height 41
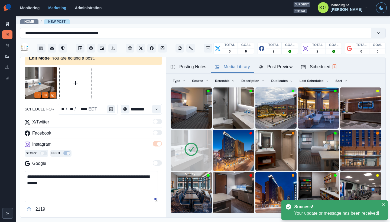
scroll to position [59, 0]
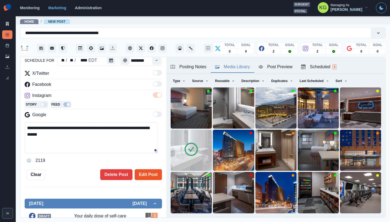
click at [149, 178] on button "Edit Post" at bounding box center [148, 174] width 27 height 11
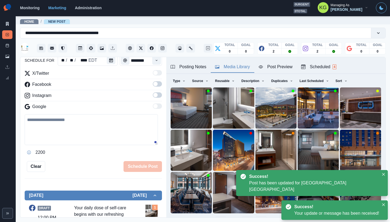
scroll to position [131, 0]
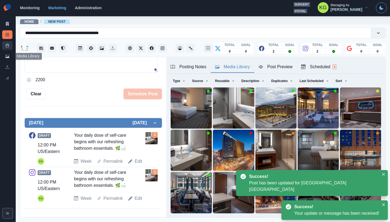
click at [6, 46] on icon at bounding box center [7, 46] width 4 height 4
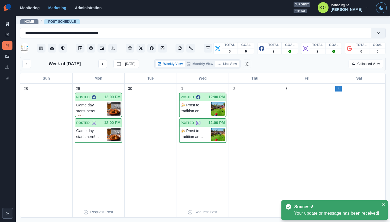
click at [232, 65] on button "List View" at bounding box center [227, 64] width 24 height 7
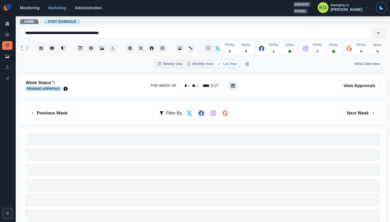
click at [230, 88] on button "Calendar" at bounding box center [233, 86] width 9 height 8
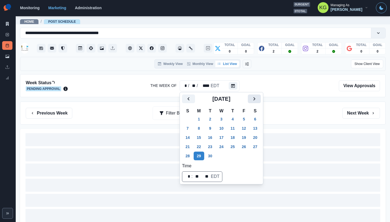
click at [258, 97] on icon "Next" at bounding box center [254, 99] width 7 height 7
click at [200, 143] on button "20" at bounding box center [199, 147] width 11 height 9
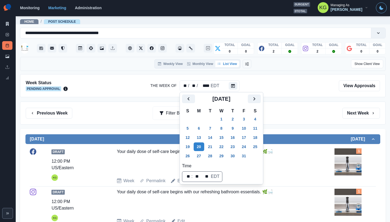
click at [322, 107] on div "Previous Week Filter By: Next Week" at bounding box center [203, 113] width 366 height 23
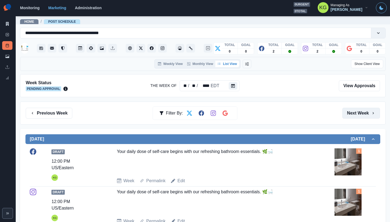
click at [355, 114] on button "Next Week" at bounding box center [361, 113] width 38 height 11
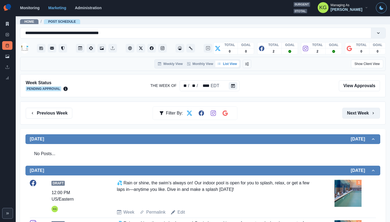
click at [363, 114] on button "Next Week" at bounding box center [361, 113] width 38 height 11
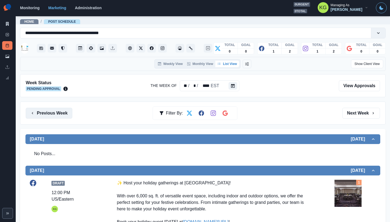
click at [57, 113] on button "Previous Week" at bounding box center [49, 113] width 47 height 11
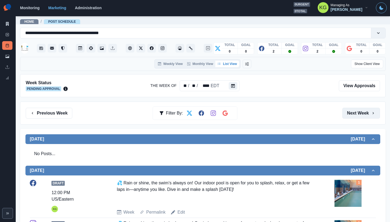
click at [362, 115] on button "Next Week" at bounding box center [361, 113] width 38 height 11
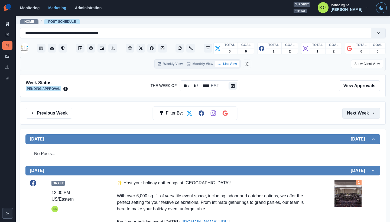
click at [362, 115] on button "Next Week" at bounding box center [361, 113] width 38 height 11
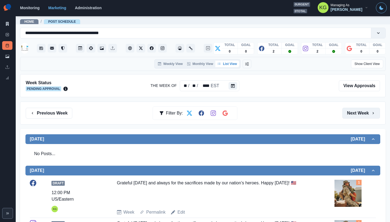
click at [362, 115] on button "Next Week" at bounding box center [361, 113] width 38 height 11
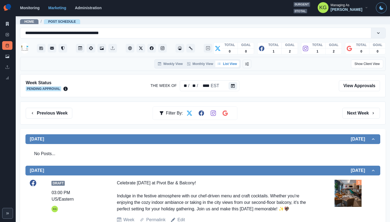
click at [59, 107] on div "Previous Week Filter By: Next Week" at bounding box center [203, 113] width 366 height 23
click at [50, 114] on button "Previous Week" at bounding box center [49, 113] width 47 height 11
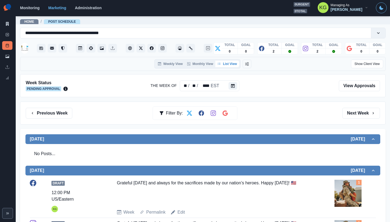
click at [342, 103] on div "Previous Week Filter By: Next Week" at bounding box center [203, 113] width 366 height 23
click at [352, 112] on button "Next Week" at bounding box center [361, 113] width 38 height 11
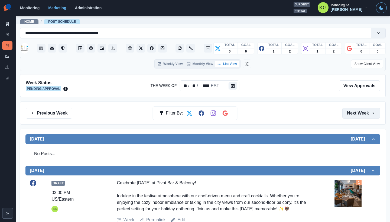
click at [352, 112] on button "Next Week" at bounding box center [361, 113] width 38 height 11
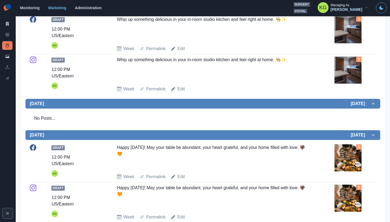
scroll to position [48, 0]
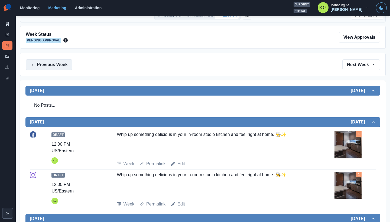
click at [47, 68] on button "Previous Week" at bounding box center [49, 64] width 47 height 11
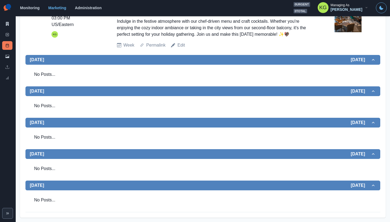
scroll to position [29, 0]
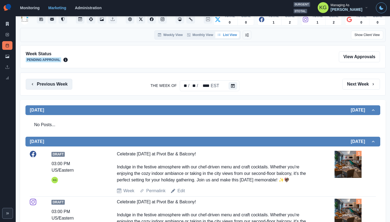
click at [48, 87] on button "Previous Week" at bounding box center [49, 84] width 47 height 11
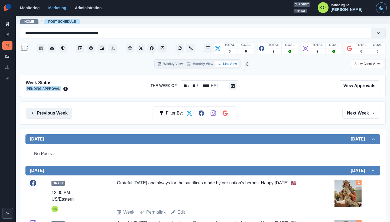
click at [49, 113] on button "Previous Week" at bounding box center [49, 113] width 47 height 11
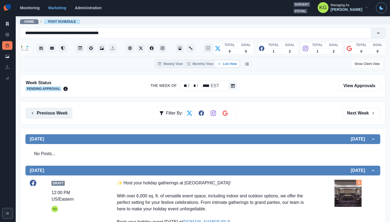
click at [59, 114] on button "Previous Week" at bounding box center [49, 113] width 47 height 11
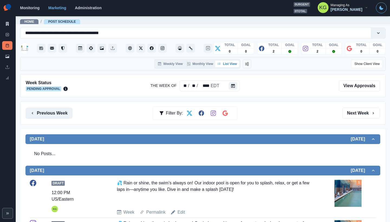
click at [61, 114] on button "Previous Week" at bounding box center [49, 113] width 47 height 11
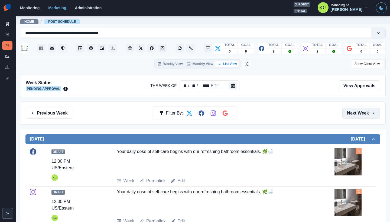
click at [359, 112] on button "Next Week" at bounding box center [361, 113] width 38 height 11
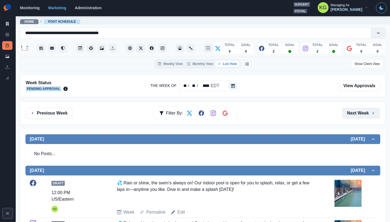
click at [359, 112] on button "Next Week" at bounding box center [361, 113] width 38 height 11
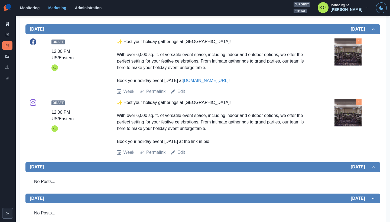
scroll to position [24, 0]
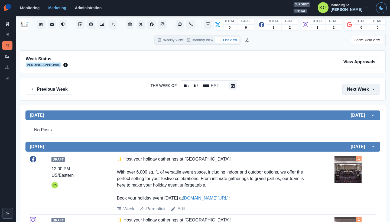
click at [361, 91] on button "Next Week" at bounding box center [361, 89] width 38 height 11
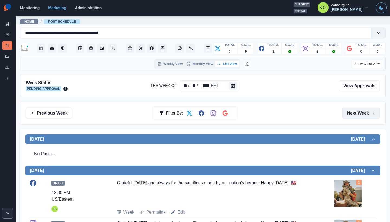
click at [371, 113] on icon "button" at bounding box center [373, 113] width 4 height 4
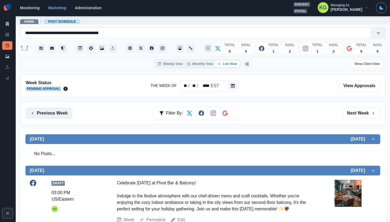
click at [46, 116] on button "Previous Week" at bounding box center [49, 113] width 47 height 11
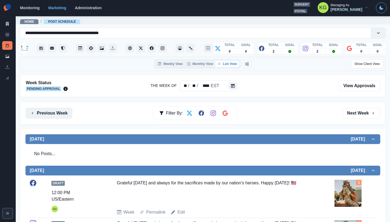
click at [46, 116] on button "Previous Week" at bounding box center [49, 113] width 47 height 11
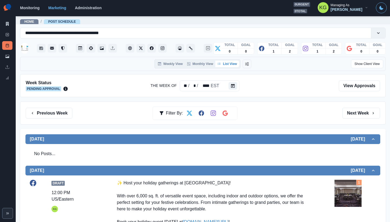
scroll to position [186, 0]
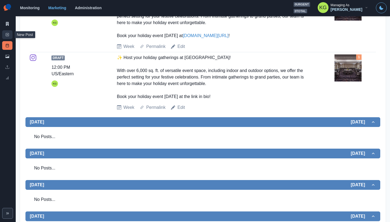
click at [8, 36] on icon at bounding box center [7, 35] width 4 height 4
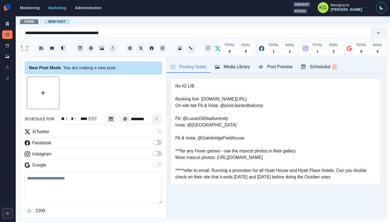
click at [107, 121] on button "Calendar" at bounding box center [111, 119] width 9 height 8
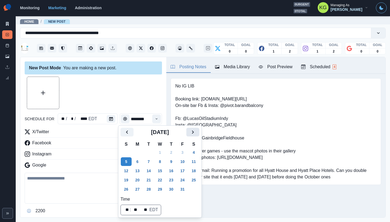
click at [195, 132] on icon "Next" at bounding box center [193, 132] width 7 height 7
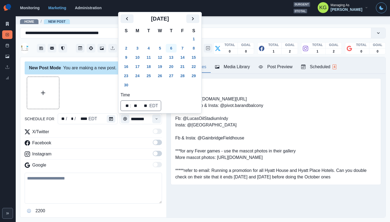
click at [176, 48] on button "6" at bounding box center [171, 48] width 11 height 9
click at [88, 78] on div at bounding box center [93, 93] width 137 height 33
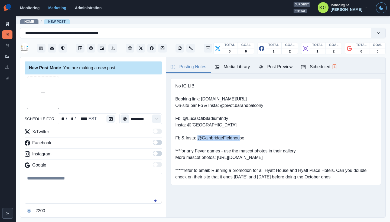
drag, startPoint x: 238, startPoint y: 136, endPoint x: 200, endPoint y: 136, distance: 37.9
click at [200, 136] on pre "No IG LIB Booking link: www.bit.ly/3tsfjG5 On-site bar Fb & Insta: @pivot.baran…" at bounding box center [275, 132] width 201 height 98
click at [237, 137] on pre "No IG LIB Booking link: www.bit.ly/3tsfjG5 On-site bar Fb & Insta: @pivot.baran…" at bounding box center [275, 132] width 201 height 98
drag, startPoint x: 243, startPoint y: 138, endPoint x: 198, endPoint y: 137, distance: 45.8
click at [198, 137] on pre "No IG LIB Booking link: www.bit.ly/3tsfjG5 On-site bar Fb & Insta: @pivot.baran…" at bounding box center [275, 132] width 201 height 98
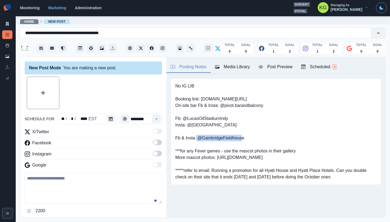
copy pre "@GainbridgeFieldhouse"
click at [155, 119] on icon "Time" at bounding box center [157, 119] width 4 height 4
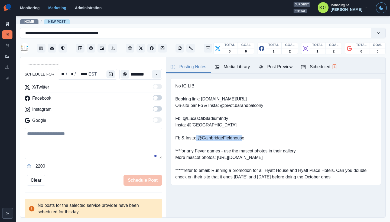
scroll to position [49, 0]
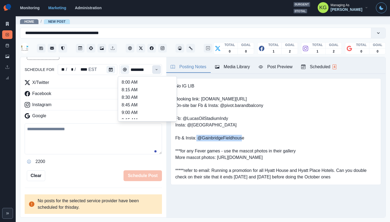
click at [155, 68] on icon "Time" at bounding box center [157, 70] width 4 height 4
click at [137, 105] on li "3:00 PM" at bounding box center [147, 107] width 54 height 8
type input "*******"
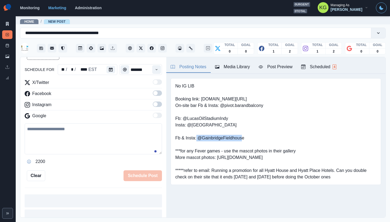
scroll to position [0, 0]
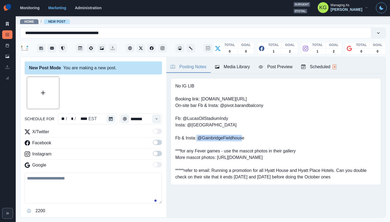
click at [153, 154] on span at bounding box center [155, 153] width 4 height 4
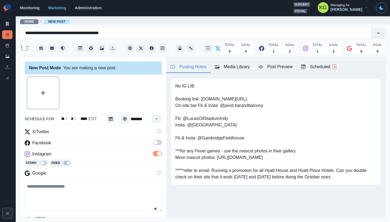
click at [153, 145] on span at bounding box center [157, 142] width 9 height 5
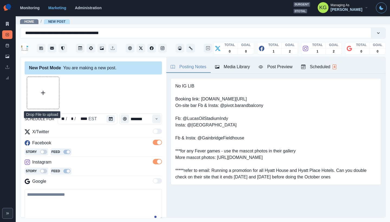
click at [39, 92] on button "Upload Media" at bounding box center [43, 93] width 32 height 32
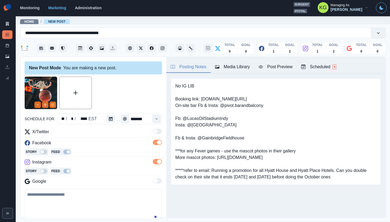
click at [37, 108] on img at bounding box center [41, 93] width 33 height 33
click at [38, 103] on icon "Remove" at bounding box center [37, 104] width 3 height 3
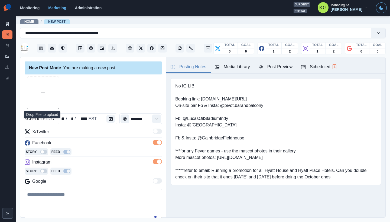
click at [53, 91] on button "Upload Media" at bounding box center [43, 93] width 32 height 32
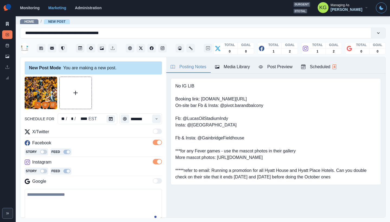
scroll to position [66, 0]
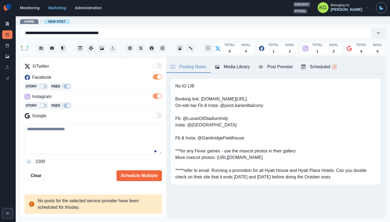
click at [110, 135] on textarea at bounding box center [93, 139] width 137 height 31
paste textarea "**********"
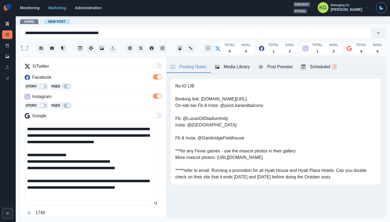
scroll to position [1, 0]
click at [156, 203] on textarea "**********" at bounding box center [91, 165] width 133 height 82
drag, startPoint x: 140, startPoint y: 127, endPoint x: 51, endPoint y: 135, distance: 90.0
click at [51, 135] on textarea "**********" at bounding box center [91, 165] width 133 height 82
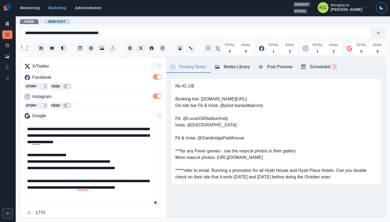
drag, startPoint x: 83, startPoint y: 143, endPoint x: 112, endPoint y: 134, distance: 30.3
click at [112, 134] on textarea "**********" at bounding box center [91, 165] width 133 height 82
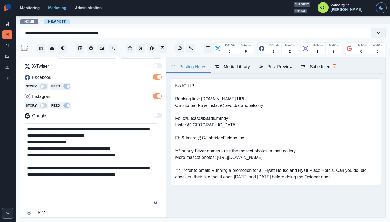
paste textarea "**********"
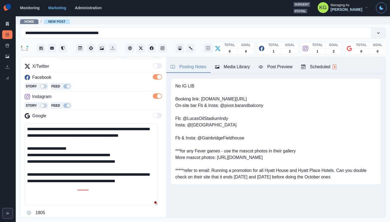
click at [137, 162] on textarea "**********" at bounding box center [91, 165] width 133 height 82
click at [132, 167] on textarea "**********" at bounding box center [91, 165] width 133 height 82
drag, startPoint x: 114, startPoint y: 137, endPoint x: 119, endPoint y: 138, distance: 5.3
click at [117, 131] on textarea "**********" at bounding box center [91, 165] width 133 height 82
click at [121, 141] on textarea "**********" at bounding box center [91, 165] width 133 height 82
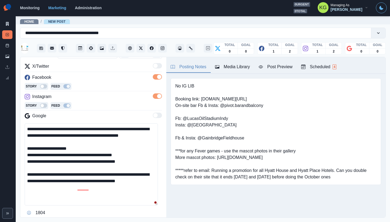
drag, startPoint x: 104, startPoint y: 135, endPoint x: 116, endPoint y: 130, distance: 13.4
click at [112, 131] on textarea "**********" at bounding box center [91, 165] width 133 height 82
drag, startPoint x: 116, startPoint y: 130, endPoint x: 123, endPoint y: 129, distance: 6.8
click at [123, 129] on textarea "**********" at bounding box center [91, 165] width 133 height 82
drag, startPoint x: 117, startPoint y: 134, endPoint x: 99, endPoint y: 135, distance: 18.4
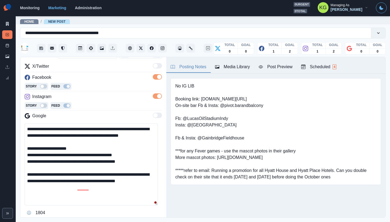
click at [117, 134] on textarea "**********" at bounding box center [91, 165] width 133 height 82
drag, startPoint x: 104, startPoint y: 136, endPoint x: 122, endPoint y: 130, distance: 19.4
click at [122, 130] on textarea "**********" at bounding box center [91, 165] width 133 height 82
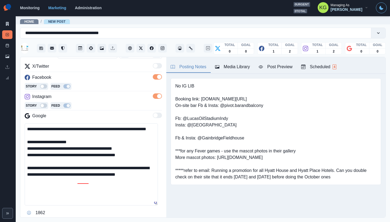
click at [28, 135] on textarea "**********" at bounding box center [91, 165] width 133 height 82
drag, startPoint x: 67, startPoint y: 184, endPoint x: 11, endPoint y: 176, distance: 57.2
click at [11, 176] on div "**********" at bounding box center [195, 111] width 390 height 222
paste textarea
click at [137, 179] on textarea "**********" at bounding box center [91, 165] width 133 height 82
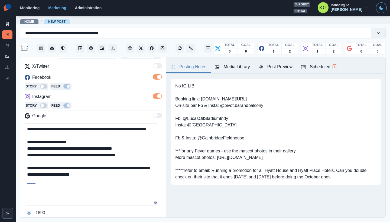
scroll to position [117, 0]
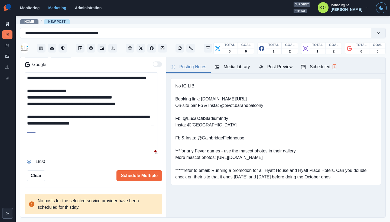
click at [28, 160] on icon "Opens Emoji Picker" at bounding box center [29, 162] width 4 height 4
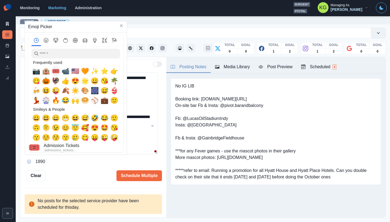
click at [56, 71] on span "🎟️" at bounding box center [56, 71] width 8 height 8
click at [46, 72] on span "🏨" at bounding box center [46, 71] width 8 height 8
click at [147, 138] on textarea "**********" at bounding box center [91, 113] width 133 height 82
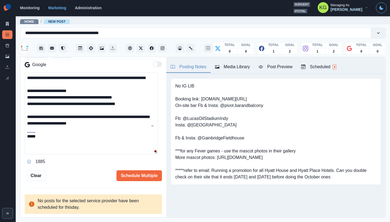
click at [37, 144] on textarea "**********" at bounding box center [91, 113] width 133 height 82
click at [69, 143] on textarea "**********" at bounding box center [91, 113] width 133 height 82
click at [68, 149] on textarea "**********" at bounding box center [91, 113] width 133 height 82
paste textarea "**********"
click at [92, 144] on textarea "**********" at bounding box center [91, 113] width 133 height 82
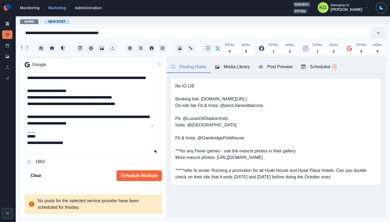
paste textarea "**********"
click at [50, 141] on textarea "**********" at bounding box center [91, 113] width 133 height 82
type textarea "**********"
click at [140, 170] on div "**********" at bounding box center [93, 70] width 137 height 221
click at [147, 174] on button "Schedule Multiple" at bounding box center [140, 175] width 46 height 11
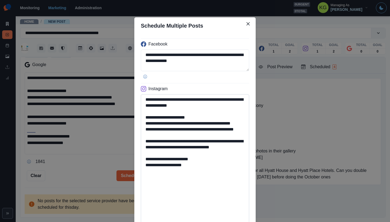
click at [218, 222] on textarea "**********" at bounding box center [195, 159] width 108 height 130
drag, startPoint x: 190, startPoint y: 185, endPoint x: 152, endPoint y: 184, distance: 38.2
click at [152, 184] on textarea "**********" at bounding box center [195, 159] width 108 height 130
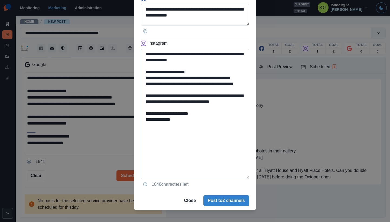
scroll to position [51, 0]
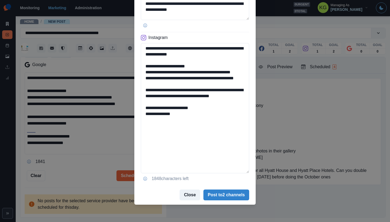
type textarea "**********"
click at [184, 193] on button "Close" at bounding box center [190, 195] width 21 height 11
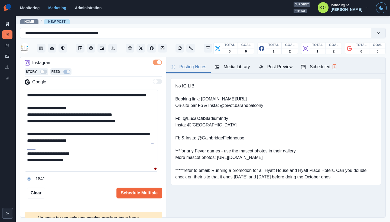
scroll to position [98, 0]
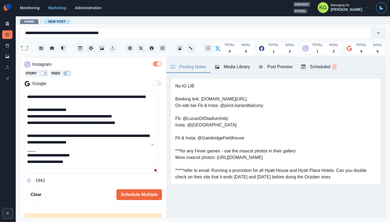
drag, startPoint x: 72, startPoint y: 102, endPoint x: 15, endPoint y: 102, distance: 56.6
click at [15, 102] on div "**********" at bounding box center [195, 111] width 390 height 222
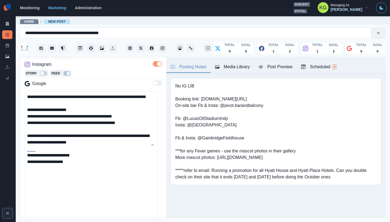
click at [137, 222] on main "**********" at bounding box center [203, 119] width 374 height 206
click at [122, 176] on textarea "**********" at bounding box center [91, 157] width 133 height 132
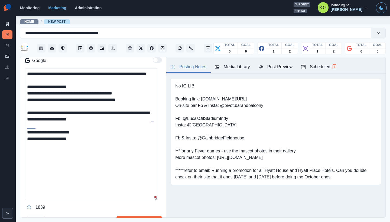
scroll to position [128, 0]
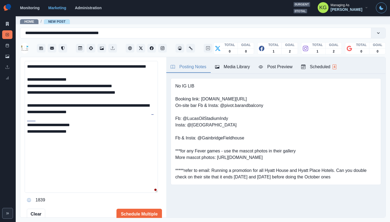
click at [27, 199] on icon "Opens Emoji Picker" at bounding box center [29, 200] width 4 height 4
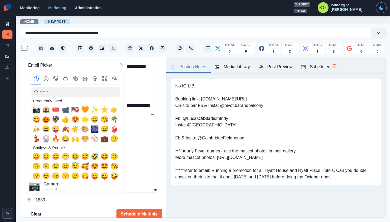
click at [38, 108] on span "📷" at bounding box center [36, 110] width 8 height 8
drag, startPoint x: 154, startPoint y: 150, endPoint x: 145, endPoint y: 154, distance: 9.8
click at [154, 150] on textarea "**********" at bounding box center [91, 127] width 133 height 132
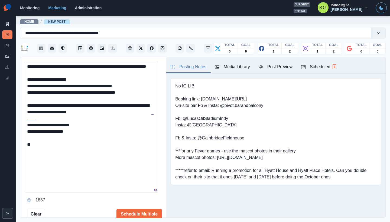
click at [133, 155] on textarea "**********" at bounding box center [91, 127] width 133 height 132
paste textarea "**********"
click at [43, 148] on textarea "**********" at bounding box center [91, 127] width 133 height 132
type textarea "**********"
click at [145, 209] on button "Schedule Multiple" at bounding box center [140, 214] width 46 height 11
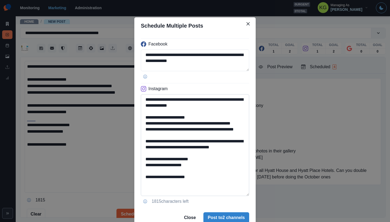
click at [242, 195] on textarea "**********" at bounding box center [195, 145] width 108 height 102
drag, startPoint x: 242, startPoint y: 195, endPoint x: 236, endPoint y: 209, distance: 14.8
click at [236, 209] on section "**********" at bounding box center [194, 122] width 121 height 210
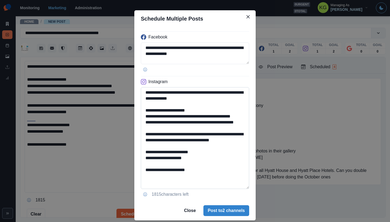
scroll to position [7, 0]
drag, startPoint x: 192, startPoint y: 172, endPoint x: 152, endPoint y: 171, distance: 39.3
click at [152, 171] on textarea "**********" at bounding box center [195, 138] width 108 height 102
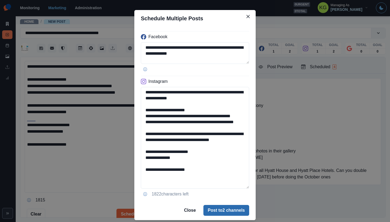
type textarea "**********"
click at [216, 207] on button "Post to 2 channels" at bounding box center [226, 210] width 46 height 11
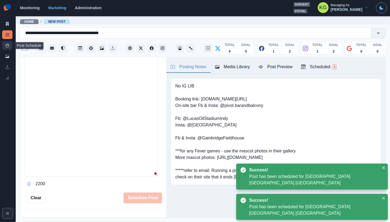
click at [3, 44] on link "Post Schedule" at bounding box center [7, 45] width 10 height 9
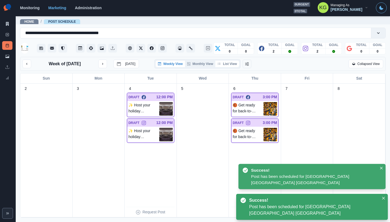
click at [234, 64] on button "List View" at bounding box center [227, 64] width 24 height 7
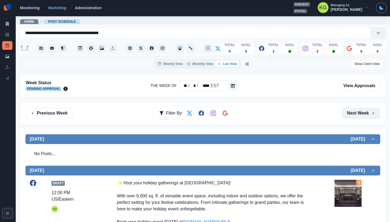
click at [344, 113] on button "Next Week" at bounding box center [361, 113] width 38 height 11
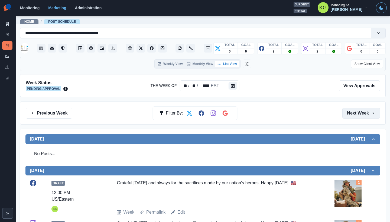
click at [350, 114] on button "Next Week" at bounding box center [361, 113] width 38 height 11
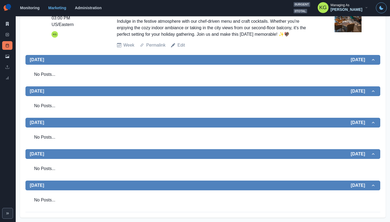
scroll to position [236, 0]
click at [7, 36] on icon at bounding box center [7, 35] width 4 height 4
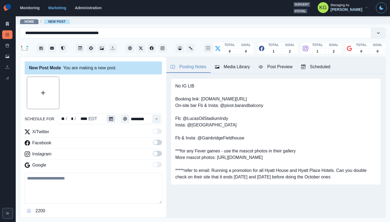
click at [109, 119] on icon "Calendar" at bounding box center [111, 119] width 4 height 4
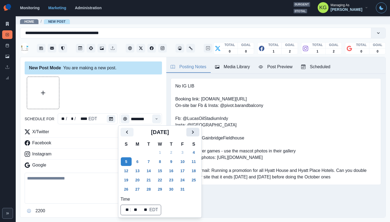
click at [196, 132] on icon "Next" at bounding box center [193, 132] width 7 height 7
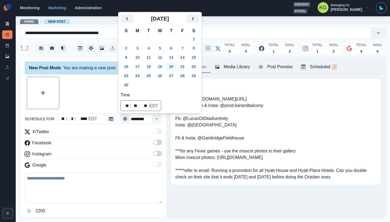
click at [177, 65] on button "20" at bounding box center [171, 66] width 11 height 9
click at [107, 95] on div at bounding box center [93, 93] width 137 height 33
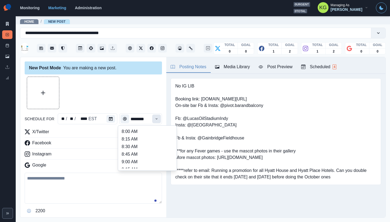
click at [156, 119] on button "Time" at bounding box center [156, 119] width 9 height 9
click at [142, 147] on li "3:00 PM" at bounding box center [147, 149] width 54 height 8
type input "*******"
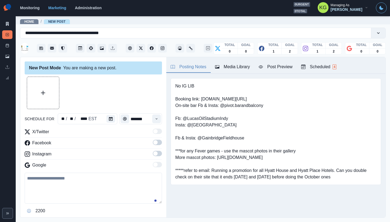
click at [156, 155] on span at bounding box center [157, 153] width 9 height 5
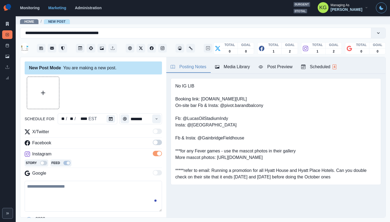
click at [155, 143] on span at bounding box center [157, 142] width 9 height 5
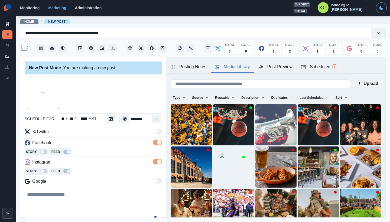
click at [240, 66] on div "Media Library" at bounding box center [232, 67] width 35 height 7
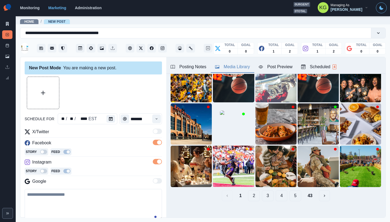
click at [309, 190] on button "43" at bounding box center [310, 195] width 14 height 11
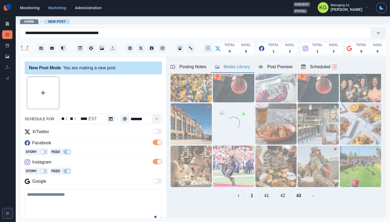
scroll to position [0, 0]
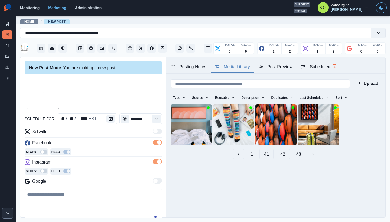
click at [282, 154] on button "42" at bounding box center [283, 154] width 14 height 11
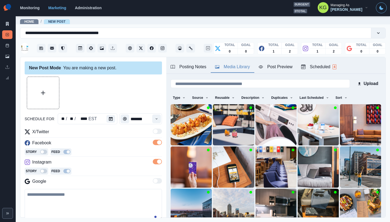
scroll to position [42, 0]
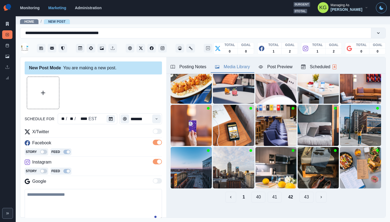
click at [271, 195] on button "41" at bounding box center [275, 197] width 14 height 11
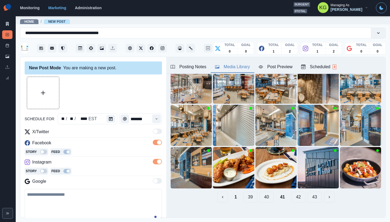
click at [266, 193] on button "40" at bounding box center [267, 197] width 14 height 11
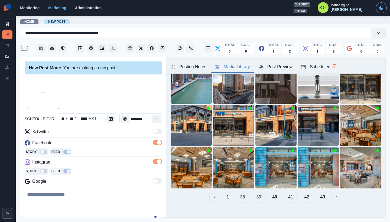
click at [255, 193] on button "39" at bounding box center [259, 197] width 14 height 11
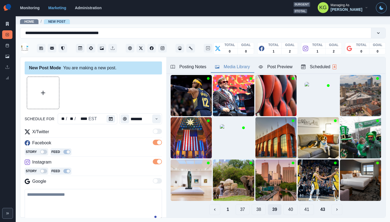
scroll to position [30, 0]
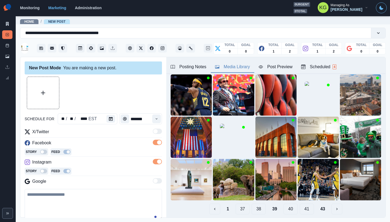
click at [253, 206] on button "38" at bounding box center [259, 209] width 14 height 11
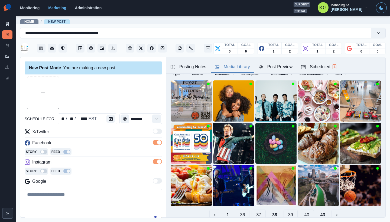
scroll to position [25, 0]
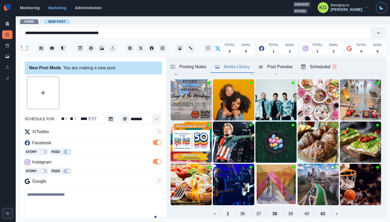
click at [254, 209] on button "37" at bounding box center [259, 214] width 14 height 11
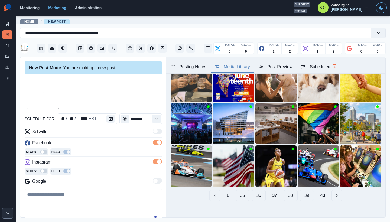
scroll to position [43, 0]
click at [252, 194] on button "36" at bounding box center [259, 195] width 14 height 11
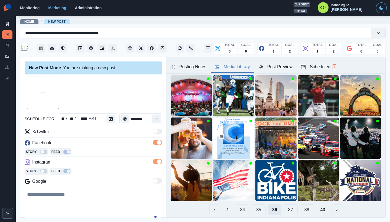
scroll to position [29, 0]
click at [254, 205] on button "35" at bounding box center [259, 210] width 14 height 11
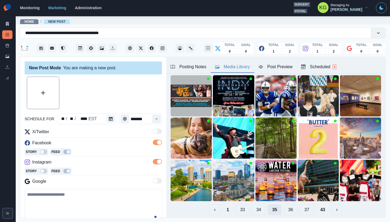
scroll to position [0, 0]
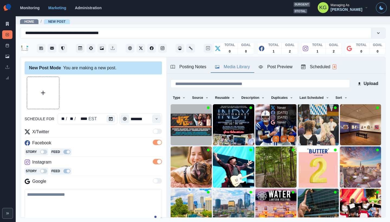
click at [280, 137] on button "View Media" at bounding box center [283, 139] width 7 height 7
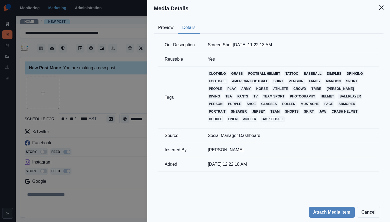
click at [186, 25] on button "Details" at bounding box center [189, 27] width 22 height 11
click at [380, 9] on icon "Close" at bounding box center [381, 7] width 4 height 4
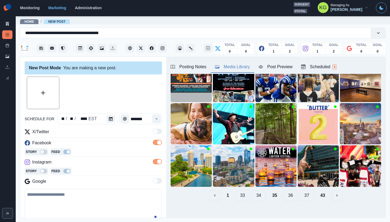
scroll to position [43, 0]
click at [256, 191] on button "34" at bounding box center [259, 195] width 14 height 11
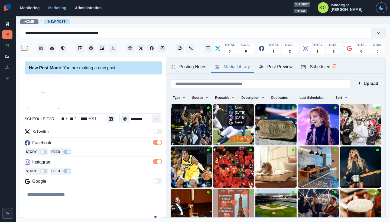
scroll to position [0, 0]
click at [240, 138] on icon "View Media" at bounding box center [241, 139] width 3 height 2
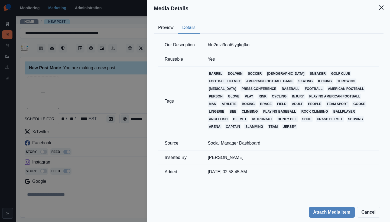
click at [191, 24] on button "Details" at bounding box center [189, 27] width 22 height 11
click at [380, 11] on button "Close" at bounding box center [381, 7] width 11 height 11
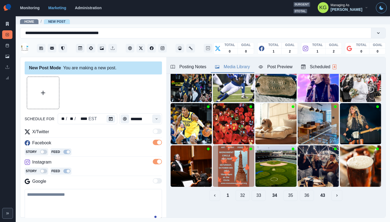
scroll to position [43, 0]
click at [255, 193] on button "33" at bounding box center [259, 195] width 14 height 11
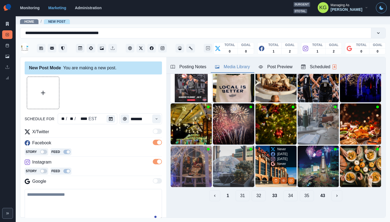
click at [280, 177] on button "View Media" at bounding box center [283, 180] width 7 height 7
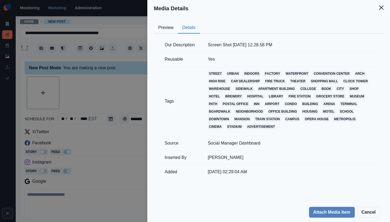
click at [190, 27] on button "Details" at bounding box center [189, 27] width 22 height 11
click at [382, 8] on icon "Close" at bounding box center [381, 7] width 4 height 4
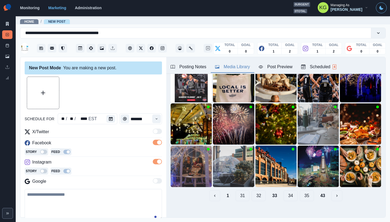
click at [254, 190] on button "32" at bounding box center [259, 195] width 14 height 11
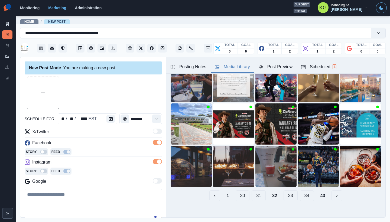
click at [256, 193] on button "31" at bounding box center [259, 195] width 14 height 11
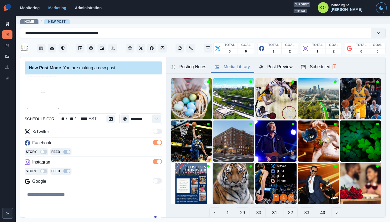
scroll to position [28, 0]
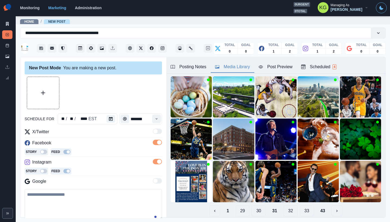
click at [256, 206] on button "30" at bounding box center [259, 211] width 14 height 11
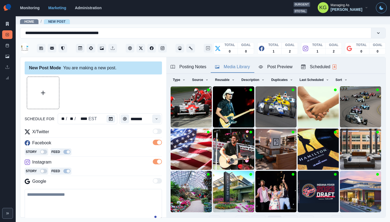
scroll to position [43, 0]
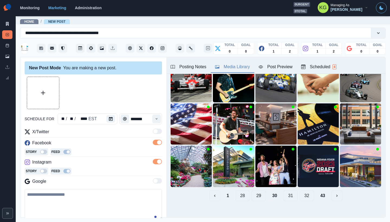
click at [255, 192] on button "29" at bounding box center [259, 195] width 14 height 11
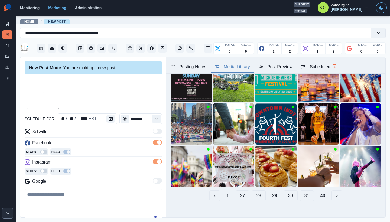
click at [253, 190] on button "28" at bounding box center [259, 195] width 14 height 11
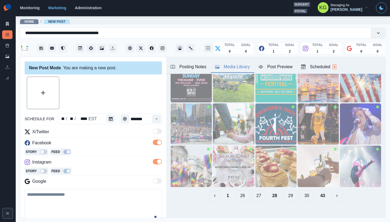
scroll to position [0, 0]
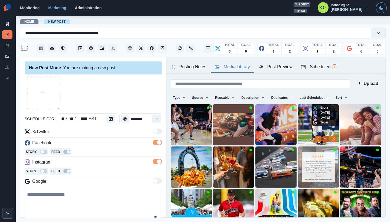
click at [324, 137] on icon "View Media" at bounding box center [325, 138] width 3 height 3
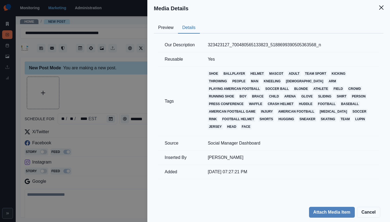
click at [187, 24] on button "Details" at bounding box center [189, 27] width 22 height 11
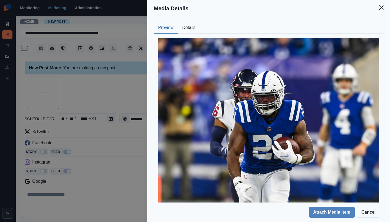
click at [164, 27] on button "Preview" at bounding box center [166, 27] width 24 height 11
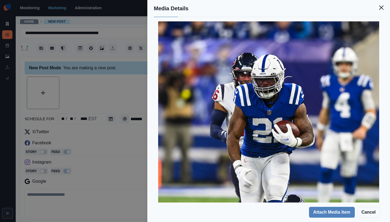
scroll to position [21, 0]
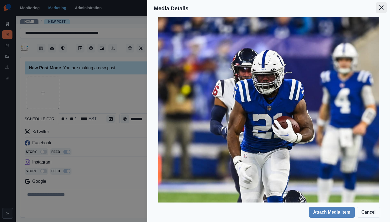
click at [379, 8] on icon "Close" at bounding box center [381, 7] width 4 height 4
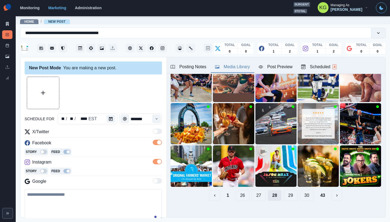
scroll to position [43, 0]
click at [255, 192] on button "27" at bounding box center [259, 195] width 14 height 11
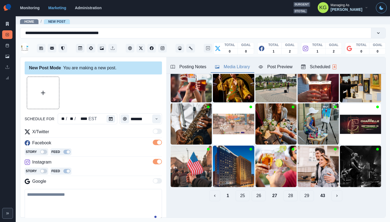
click at [255, 190] on button "26" at bounding box center [259, 195] width 14 height 11
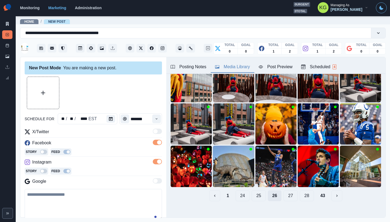
scroll to position [0, 0]
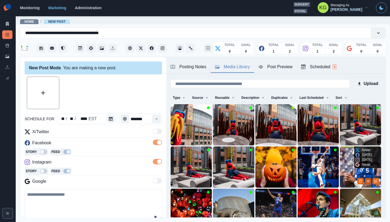
click at [365, 178] on button "View Media" at bounding box center [368, 181] width 7 height 7
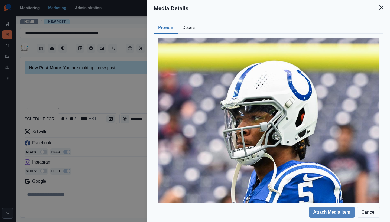
click at [189, 31] on button "Details" at bounding box center [189, 27] width 22 height 11
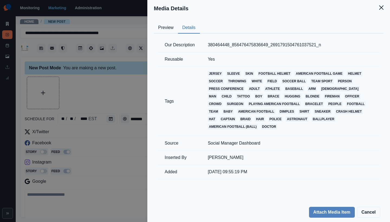
click at [167, 31] on button "Preview" at bounding box center [166, 27] width 24 height 11
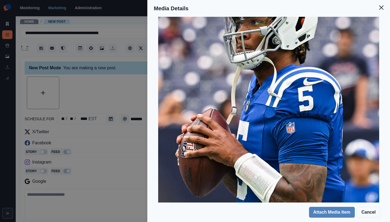
scroll to position [108, 0]
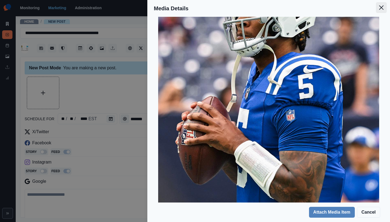
click at [380, 6] on icon "Close" at bounding box center [381, 7] width 4 height 4
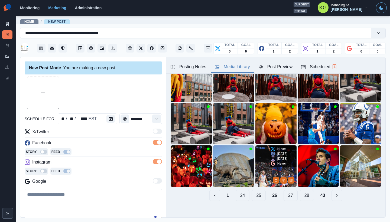
scroll to position [43, 0]
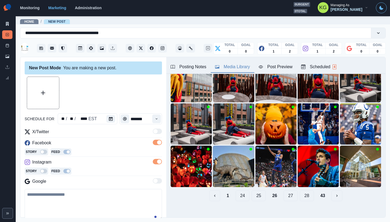
click at [253, 190] on button "25" at bounding box center [259, 195] width 14 height 11
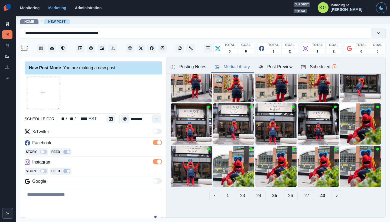
click at [253, 190] on button "24" at bounding box center [259, 195] width 14 height 11
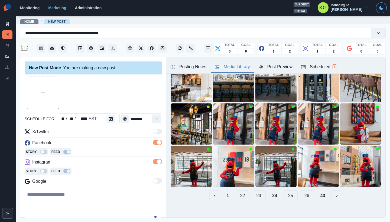
click at [254, 191] on button "23" at bounding box center [259, 195] width 14 height 11
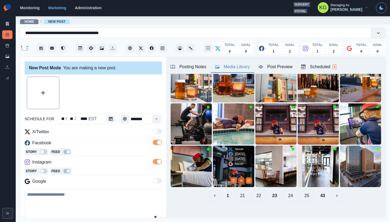
click at [240, 179] on icon "View Media" at bounding box center [241, 180] width 3 height 3
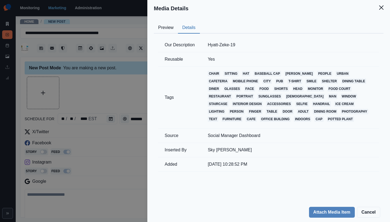
click at [186, 28] on button "Details" at bounding box center [189, 27] width 22 height 11
click at [169, 27] on button "Preview" at bounding box center [166, 27] width 24 height 11
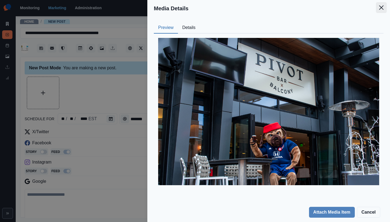
click at [378, 7] on button "Close" at bounding box center [381, 7] width 11 height 11
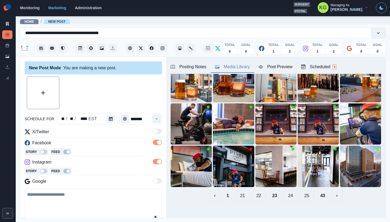
click at [252, 190] on button "22" at bounding box center [259, 195] width 14 height 11
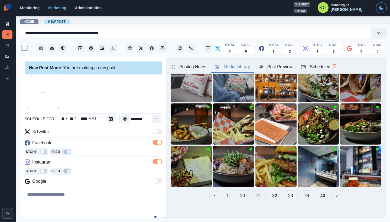
click at [254, 191] on button "21" at bounding box center [259, 195] width 14 height 11
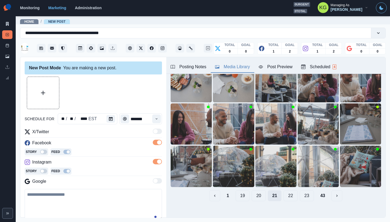
scroll to position [0, 0]
click at [254, 185] on div "Upload Type Any Image Video Source Any Upload Social Manager Found: Instagram F…" at bounding box center [276, 118] width 211 height 166
click at [254, 190] on button "20" at bounding box center [259, 195] width 14 height 11
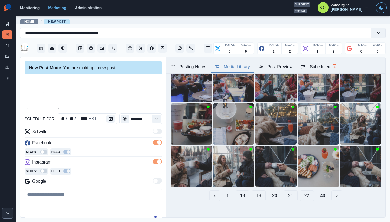
click at [254, 190] on button "19" at bounding box center [259, 195] width 14 height 11
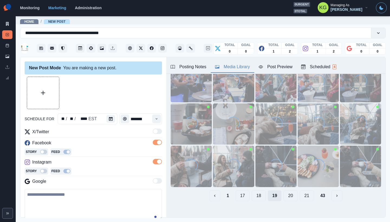
scroll to position [0, 0]
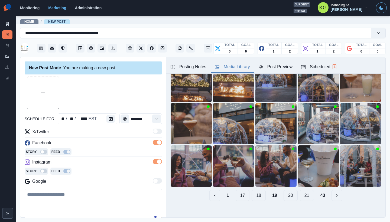
click at [255, 190] on button "18" at bounding box center [259, 195] width 14 height 11
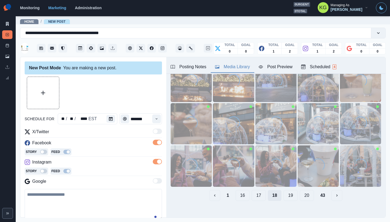
scroll to position [43, 0]
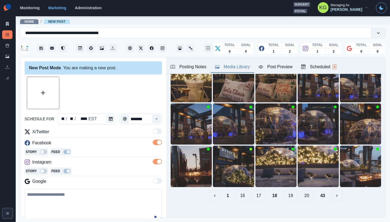
click at [255, 190] on button "17" at bounding box center [259, 195] width 14 height 11
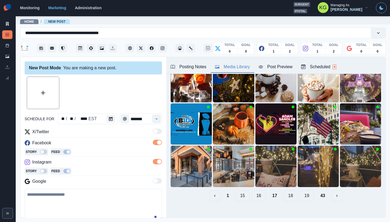
click at [254, 192] on button "16" at bounding box center [259, 195] width 14 height 11
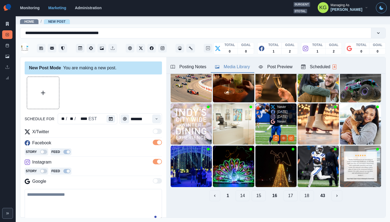
click at [282, 137] on icon "View Media" at bounding box center [283, 138] width 3 height 3
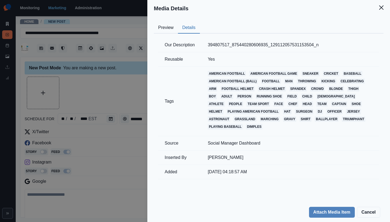
click at [190, 27] on button "Details" at bounding box center [189, 27] width 22 height 11
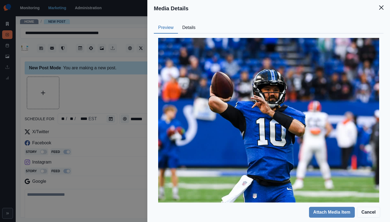
click at [167, 28] on button "Preview" at bounding box center [166, 27] width 24 height 11
click at [379, 9] on button "Close" at bounding box center [381, 7] width 11 height 11
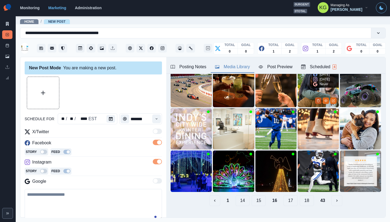
scroll to position [40, 0]
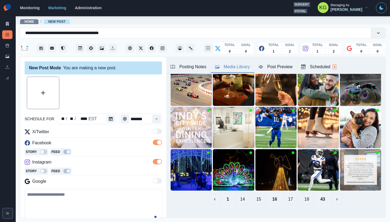
click at [255, 194] on button "15" at bounding box center [259, 199] width 14 height 11
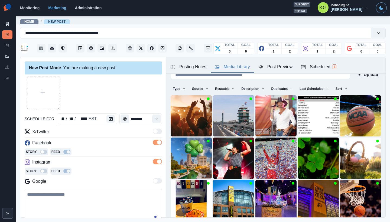
scroll to position [39, 0]
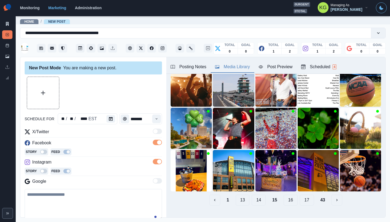
click at [255, 195] on button "14" at bounding box center [259, 200] width 14 height 11
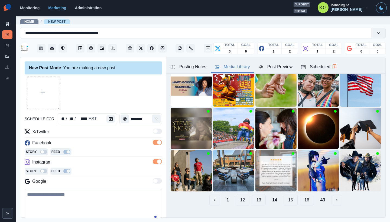
click at [256, 195] on button "13" at bounding box center [259, 200] width 14 height 11
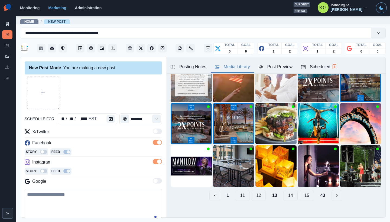
scroll to position [43, 0]
click at [256, 190] on button "12" at bounding box center [259, 195] width 14 height 11
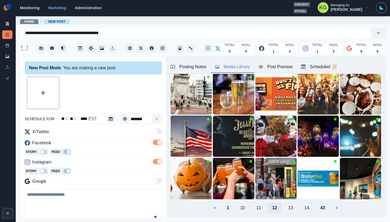
scroll to position [30, 0]
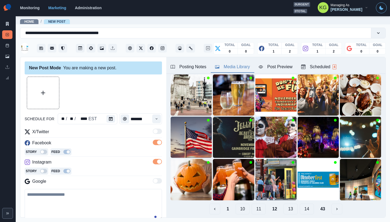
click at [254, 205] on button "11" at bounding box center [259, 209] width 14 height 11
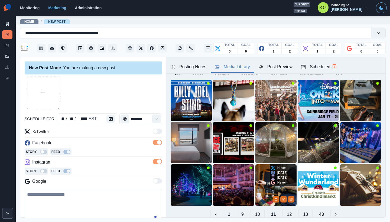
scroll to position [43, 0]
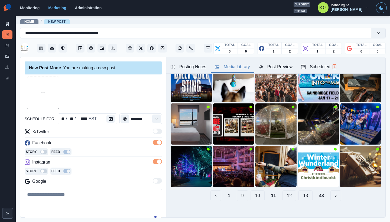
click at [256, 192] on button "10" at bounding box center [258, 195] width 14 height 11
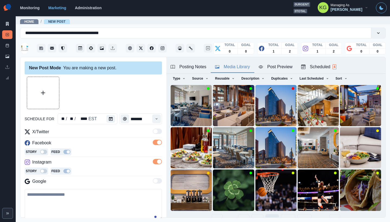
scroll to position [20, 0]
click at [253, 214] on button "9" at bounding box center [258, 219] width 12 height 11
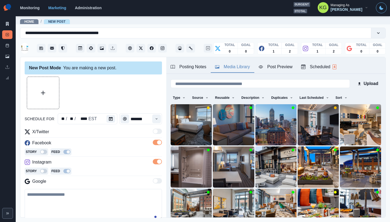
scroll to position [37, 0]
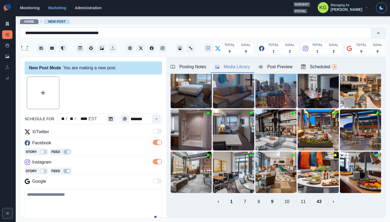
click at [254, 197] on button "8" at bounding box center [259, 201] width 12 height 11
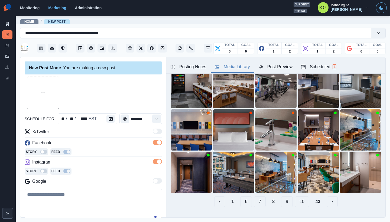
click at [254, 198] on button "7" at bounding box center [260, 201] width 12 height 11
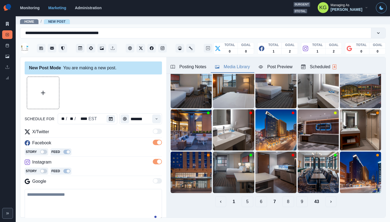
click at [249, 198] on div "1 5 6 7 8 9 43" at bounding box center [276, 201] width 211 height 11
click at [256, 196] on button "6" at bounding box center [261, 201] width 12 height 11
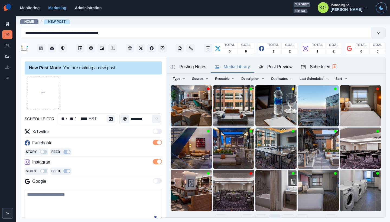
scroll to position [41, 0]
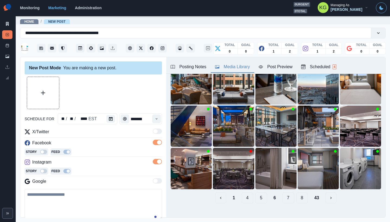
click at [255, 195] on button "5" at bounding box center [261, 198] width 12 height 11
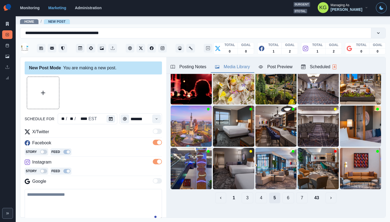
scroll to position [38, 0]
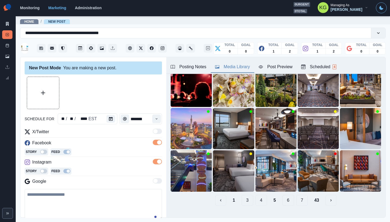
click at [255, 196] on button "4" at bounding box center [261, 200] width 12 height 11
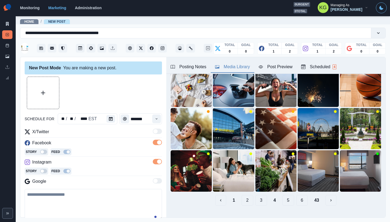
click at [255, 197] on button "3" at bounding box center [261, 200] width 12 height 11
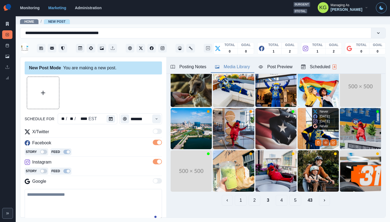
click at [323, 140] on button "View Media" at bounding box center [326, 143] width 7 height 7
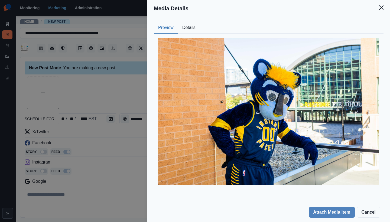
click at [389, 6] on header "Media Details" at bounding box center [268, 8] width 243 height 17
click at [384, 7] on button "Close" at bounding box center [381, 7] width 11 height 11
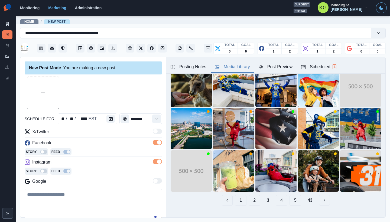
scroll to position [17, 0]
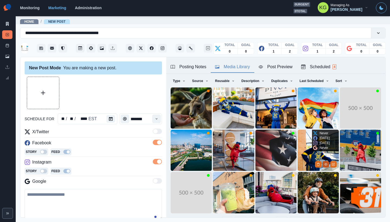
click at [324, 163] on icon "View Media" at bounding box center [325, 164] width 3 height 3
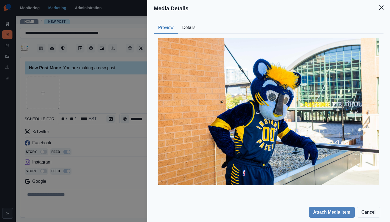
click at [186, 29] on button "Details" at bounding box center [189, 27] width 22 height 11
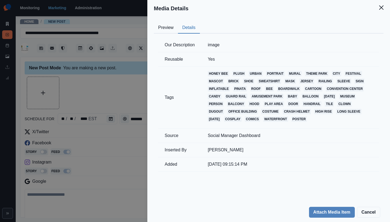
click at [387, 4] on header "Media Details" at bounding box center [268, 8] width 243 height 17
click at [384, 7] on button "Close" at bounding box center [381, 7] width 11 height 11
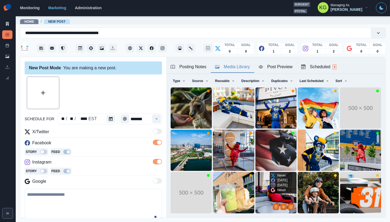
scroll to position [41, 0]
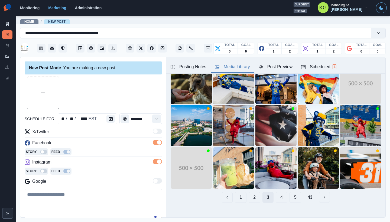
click at [263, 193] on button "3" at bounding box center [268, 197] width 11 height 11
click at [256, 195] on div "1 2 3 4 5 43" at bounding box center [276, 197] width 211 height 11
click at [251, 193] on button "2" at bounding box center [255, 197] width 12 height 11
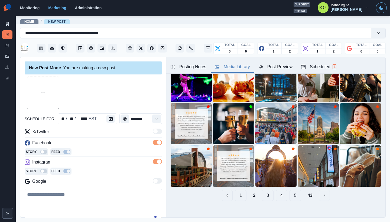
scroll to position [43, 0]
click at [243, 191] on div "1 2 3 4 5 43" at bounding box center [276, 195] width 211 height 11
click at [236, 191] on button "1" at bounding box center [241, 195] width 12 height 11
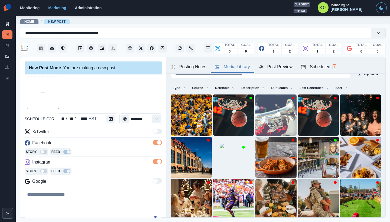
scroll to position [10, 0]
click at [46, 92] on button "Upload Media" at bounding box center [43, 93] width 32 height 32
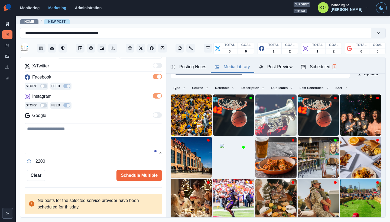
click at [105, 143] on textarea at bounding box center [93, 138] width 137 height 31
paste textarea "**********"
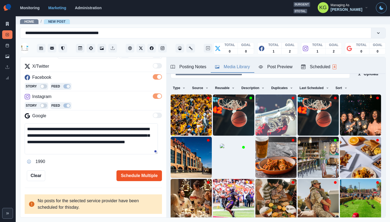
drag, startPoint x: 155, startPoint y: 151, endPoint x: 154, endPoint y: 178, distance: 26.8
click at [154, 178] on div "**********" at bounding box center [93, 96] width 137 height 170
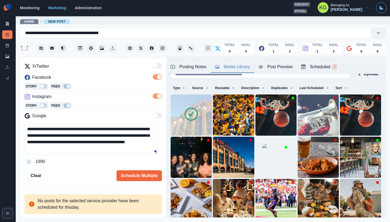
click at [134, 128] on textarea "**********" at bounding box center [91, 139] width 133 height 31
click at [196, 67] on div "Posting Notes" at bounding box center [189, 67] width 36 height 7
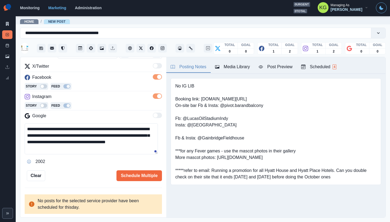
drag, startPoint x: 43, startPoint y: 137, endPoint x: 132, endPoint y: 131, distance: 89.6
click at [132, 131] on textarea "**********" at bounding box center [91, 139] width 133 height 31
paste textarea "**********"
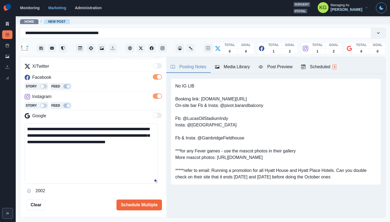
click at [155, 181] on textarea "**********" at bounding box center [91, 154] width 133 height 60
click at [132, 152] on textarea "**********" at bounding box center [91, 154] width 133 height 60
click at [28, 190] on icon "Opens Emoji Picker" at bounding box center [29, 191] width 4 height 4
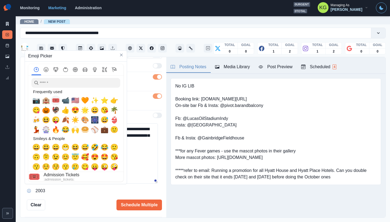
click at [54, 102] on span "🎟️" at bounding box center [56, 101] width 8 height 8
click at [47, 101] on span "🏨" at bounding box center [46, 101] width 8 height 8
click at [38, 101] on span "📷" at bounding box center [36, 101] width 8 height 8
click at [139, 150] on textarea "**********" at bounding box center [91, 154] width 133 height 60
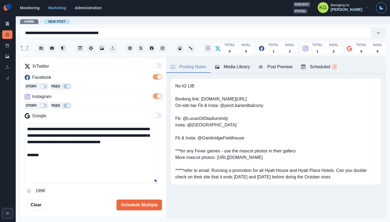
click at [33, 162] on textarea "**********" at bounding box center [91, 154] width 133 height 60
paste textarea "**********"
click at [78, 165] on textarea "**********" at bounding box center [91, 154] width 133 height 60
paste textarea "**********"
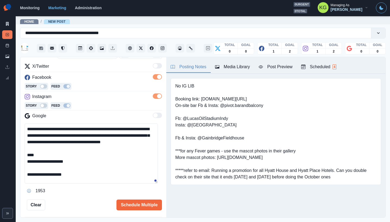
click at [62, 164] on textarea "**********" at bounding box center [91, 154] width 133 height 60
click at [54, 159] on textarea "**********" at bounding box center [91, 154] width 133 height 60
paste textarea "**********"
click at [48, 160] on textarea "**********" at bounding box center [91, 154] width 133 height 60
type textarea "**********"
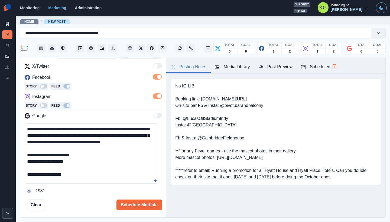
click at [136, 198] on div "**********" at bounding box center [93, 110] width 137 height 199
click at [140, 202] on button "Schedule Multiple" at bounding box center [140, 205] width 46 height 11
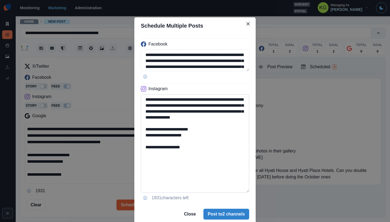
click at [227, 193] on textarea "**********" at bounding box center [195, 143] width 108 height 98
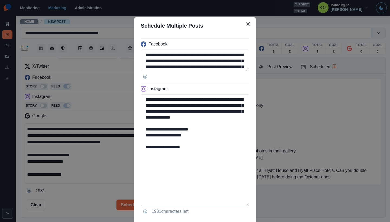
drag, startPoint x: 190, startPoint y: 142, endPoint x: 153, endPoint y: 141, distance: 37.4
click at [153, 141] on textarea "**********" at bounding box center [195, 150] width 108 height 112
click at [245, 71] on textarea "**********" at bounding box center [195, 61] width 108 height 22
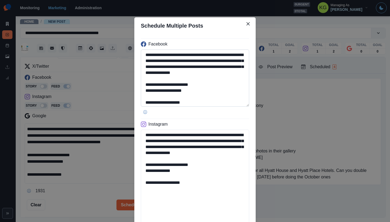
click at [245, 107] on textarea "**********" at bounding box center [195, 78] width 108 height 57
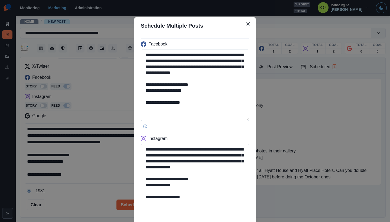
type textarea "**********"
drag, startPoint x: 184, startPoint y: 60, endPoint x: 152, endPoint y: 60, distance: 32.2
click at [152, 60] on textarea "**********" at bounding box center [195, 86] width 108 height 72
paste textarea "***"
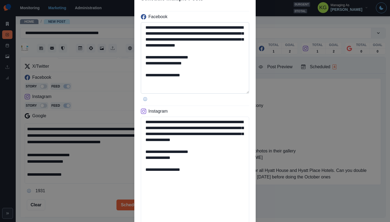
scroll to position [83, 0]
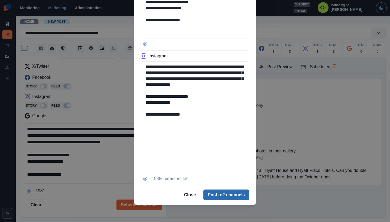
type textarea "**********"
click at [236, 195] on button "Post to 2 channels" at bounding box center [226, 195] width 46 height 11
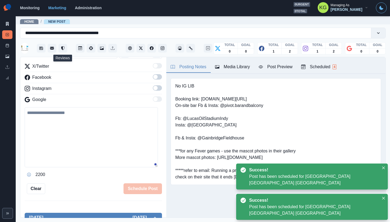
scroll to position [59, 0]
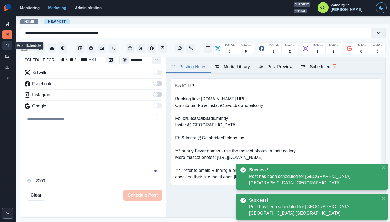
click at [9, 45] on icon at bounding box center [7, 46] width 4 height 4
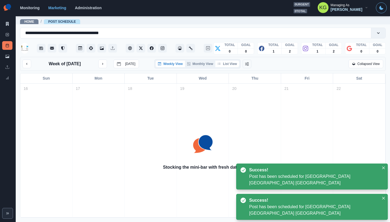
click at [231, 65] on button "List View" at bounding box center [227, 64] width 24 height 7
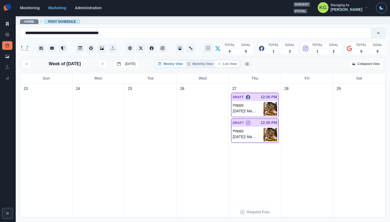
click at [225, 66] on button "List View" at bounding box center [227, 64] width 24 height 7
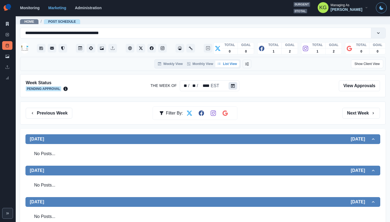
click at [234, 85] on icon "Calendar" at bounding box center [233, 86] width 4 height 4
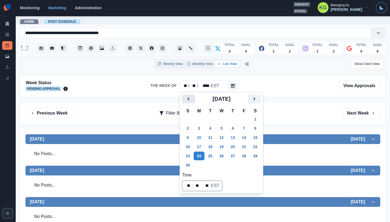
click at [193, 96] on button "Previous" at bounding box center [188, 99] width 13 height 9
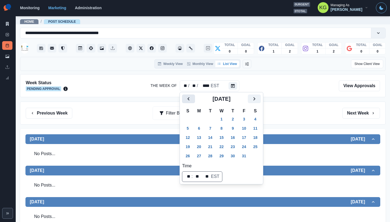
click at [193, 96] on button "Previous" at bounding box center [188, 99] width 13 height 9
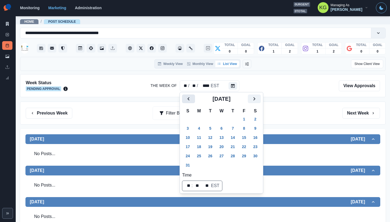
click at [193, 96] on button "Previous" at bounding box center [188, 99] width 13 height 9
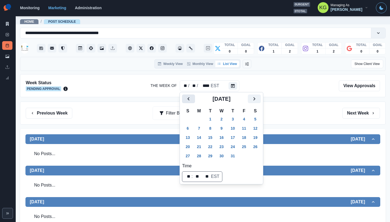
click at [193, 96] on button "Previous" at bounding box center [188, 99] width 13 height 9
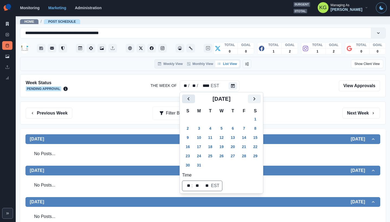
click at [193, 96] on button "Previous" at bounding box center [188, 99] width 13 height 9
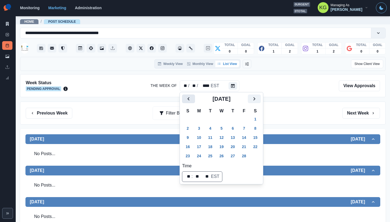
click at [193, 96] on button "Previous" at bounding box center [188, 99] width 13 height 9
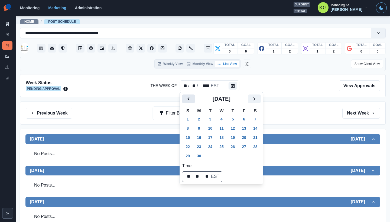
click at [193, 96] on button "Previous" at bounding box center [188, 99] width 13 height 9
click at [258, 100] on icon "Next" at bounding box center [254, 99] width 7 height 7
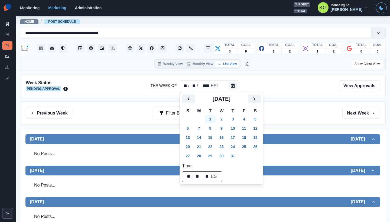
click at [210, 121] on button "1" at bounding box center [210, 119] width 11 height 9
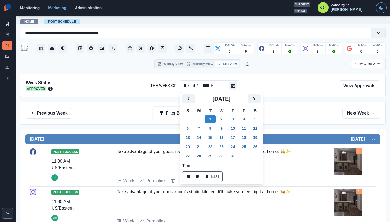
click at [301, 114] on div "Previous Week Filter By: Next Week" at bounding box center [203, 113] width 354 height 11
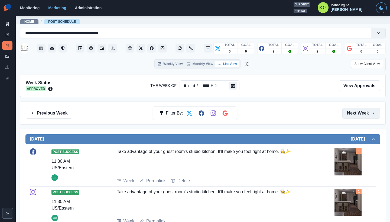
click at [351, 113] on button "Next Week" at bounding box center [361, 113] width 38 height 11
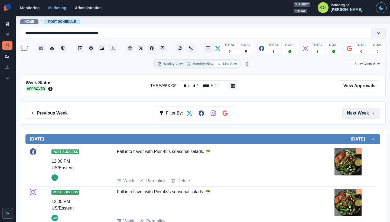
click at [364, 116] on button "Next Week" at bounding box center [361, 113] width 38 height 11
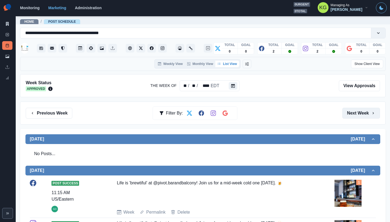
click at [364, 117] on button "Next Week" at bounding box center [361, 113] width 38 height 11
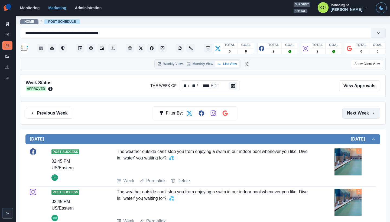
click at [364, 117] on button "Next Week" at bounding box center [361, 113] width 38 height 11
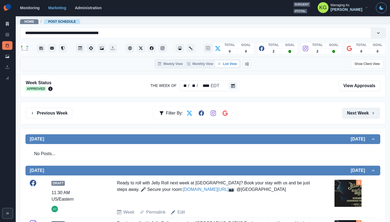
click at [364, 117] on button "Next Week" at bounding box center [361, 113] width 38 height 11
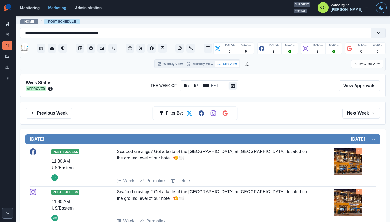
click at [360, 167] on div "1" at bounding box center [355, 161] width 41 height 27
click at [345, 167] on img at bounding box center [348, 161] width 27 height 27
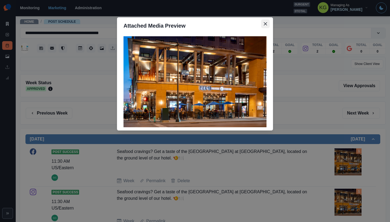
click at [265, 23] on icon "Close" at bounding box center [265, 23] width 3 height 3
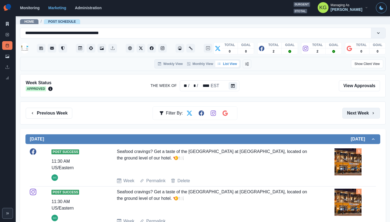
click at [352, 115] on button "Next Week" at bounding box center [361, 113] width 38 height 11
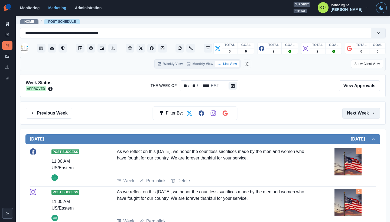
click at [352, 115] on button "Next Week" at bounding box center [361, 113] width 38 height 11
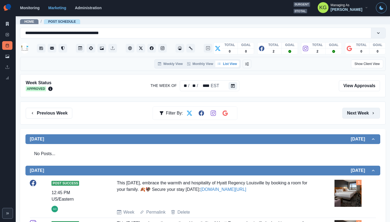
click at [352, 115] on button "Next Week" at bounding box center [361, 113] width 38 height 11
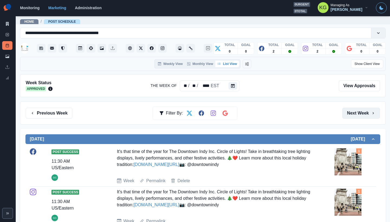
click at [352, 115] on button "Next Week" at bounding box center [361, 113] width 38 height 11
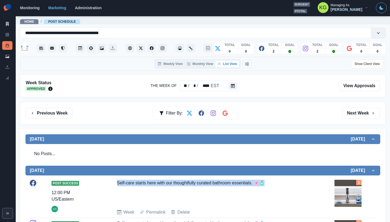
drag, startPoint x: 230, startPoint y: 185, endPoint x: 113, endPoint y: 182, distance: 117.3
click at [113, 182] on div "Post Success 12:00 PM US/Eastern GC Self-care starts here with our thoughtfully…" at bounding box center [203, 198] width 346 height 36
copy div "Self-care starts here with our thoughtfully curated bathroom essentials. 🌸🧴"
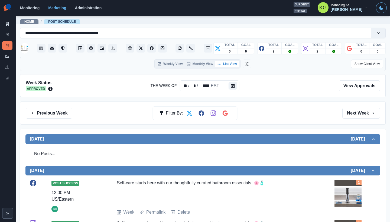
click at [253, 0] on section "Monitoring Marketing Administration 0 urgent 0 total KG Managing As Katrina Gal…" at bounding box center [203, 8] width 374 height 16
click at [357, 112] on button "Next Week" at bounding box center [361, 113] width 38 height 11
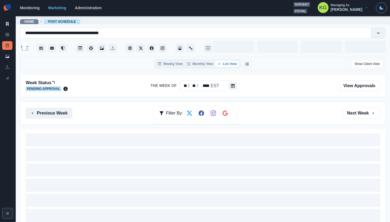
click at [65, 117] on button "Previous Week" at bounding box center [49, 113] width 47 height 11
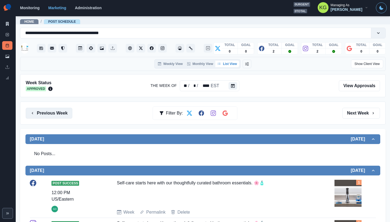
click at [65, 117] on button "Previous Week" at bounding box center [49, 113] width 47 height 11
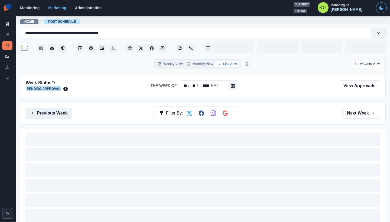
click at [65, 117] on button "Previous Week" at bounding box center [49, 113] width 47 height 11
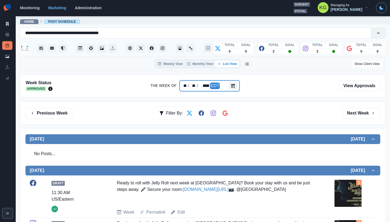
click at [237, 84] on div at bounding box center [234, 85] width 11 height 11
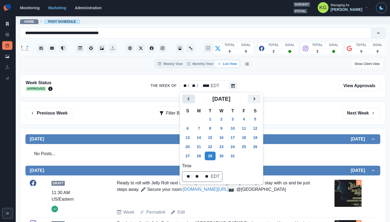
click at [191, 96] on icon "Previous" at bounding box center [188, 99] width 7 height 7
click at [200, 157] on button "30" at bounding box center [199, 156] width 11 height 9
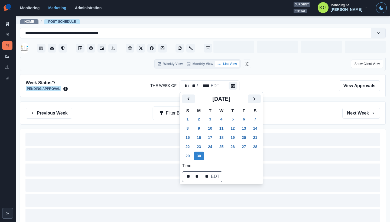
click at [288, 121] on div "Previous Week Filter By: Next Week" at bounding box center [203, 113] width 366 height 23
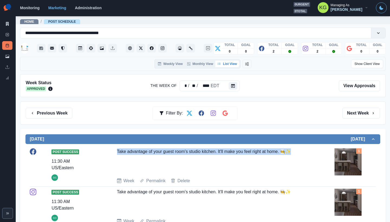
drag, startPoint x: 265, startPoint y: 151, endPoint x: 115, endPoint y: 151, distance: 150.6
click at [115, 151] on div "Post Success 11:30 AM US/Eastern GC Take advantage of your guest room's studio …" at bounding box center [203, 166] width 346 height 36
copy div "Take advantage of your guest room's studio kitchen. It'll make you feel right a…"
click at [340, 159] on img at bounding box center [348, 161] width 27 height 27
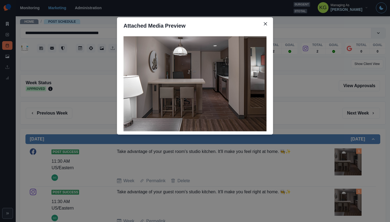
click at [316, 151] on div "Attached Media Preview" at bounding box center [195, 111] width 390 height 222
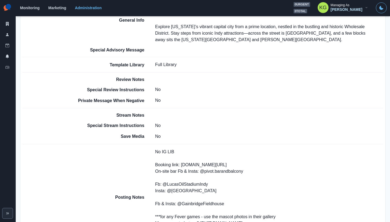
scroll to position [392, 0]
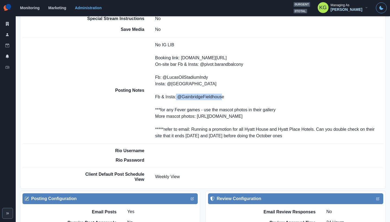
drag, startPoint x: 200, startPoint y: 102, endPoint x: 177, endPoint y: 102, distance: 22.2
click at [177, 102] on p "No IG LIB Booking link: [DOMAIN_NAME][URL] On-site bar Fb & Insta: @pivot.baran…" at bounding box center [269, 91] width 228 height 98
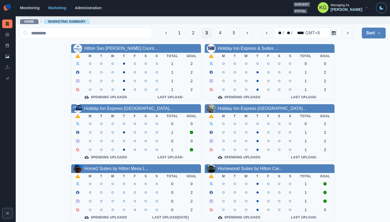
scroll to position [184, 0]
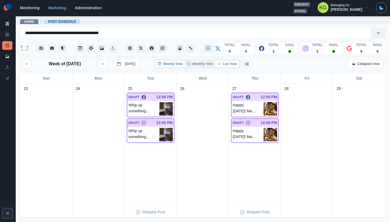
click at [222, 66] on button "List View" at bounding box center [227, 64] width 24 height 7
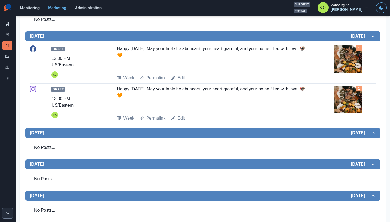
scroll to position [29, 0]
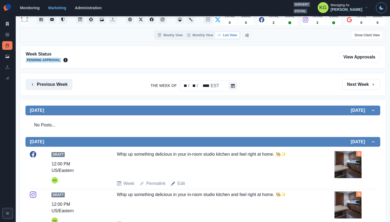
click at [71, 85] on button "Previous Week" at bounding box center [49, 84] width 47 height 11
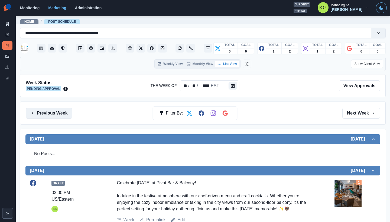
click at [54, 112] on button "Previous Week" at bounding box center [49, 113] width 47 height 11
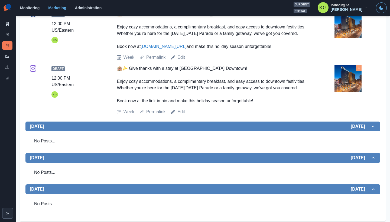
scroll to position [249, 0]
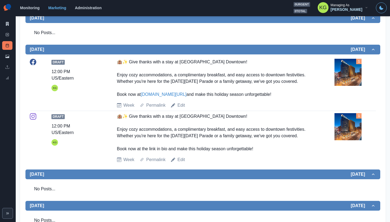
drag, startPoint x: 184, startPoint y: 93, endPoint x: 180, endPoint y: 97, distance: 5.4
click at [184, 93] on div "🏨✨ Give thanks with a stay at Hyatt Place Indianapolis Downtown! Enjoy cozy acc…" at bounding box center [214, 78] width 194 height 39
drag, startPoint x: 177, startPoint y: 99, endPoint x: 141, endPoint y: 99, distance: 36.0
click at [141, 98] on div "🏨✨ Give thanks with a stay at Hyatt Place Indianapolis Downtown! Enjoy cozy acc…" at bounding box center [214, 78] width 194 height 39
copy div "🏨✨ Give thanks with a stay at Hyatt Place Indianapolis Downtown! Enjoy cozy acc…"
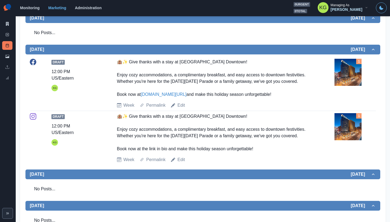
copy div "🏨✨ Give thanks with a stay at Hyatt Place Indianapolis Downtown! Enjoy cozy acc…"
